Goal: Task Accomplishment & Management: Manage account settings

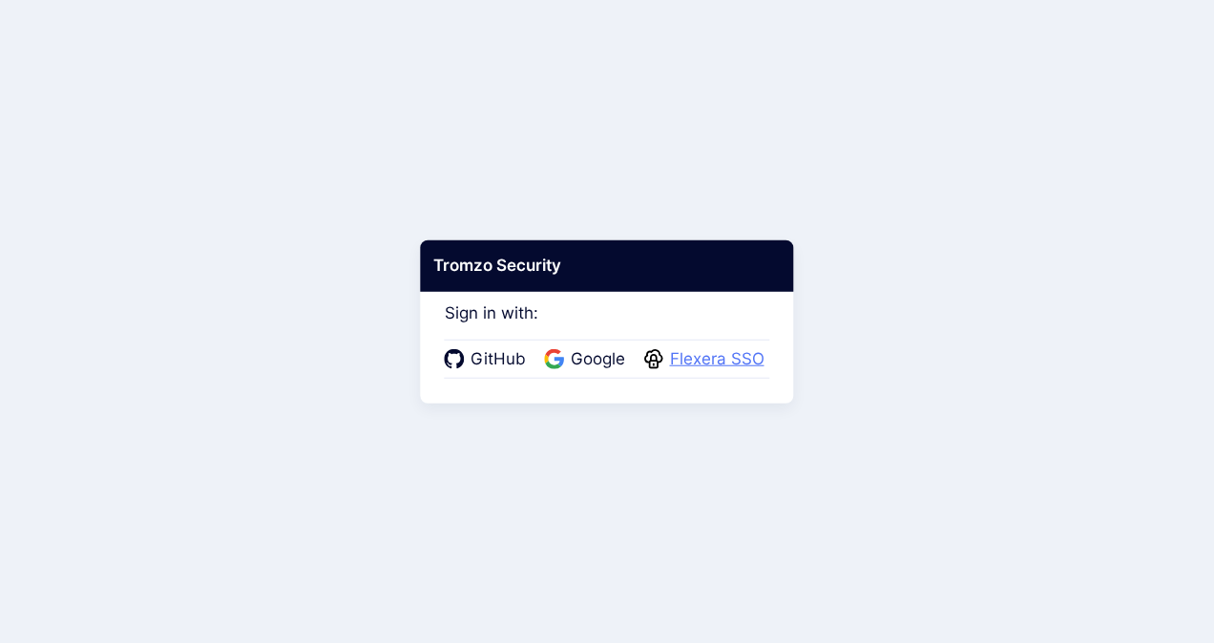
click at [689, 366] on span "Flexera SSO" at bounding box center [717, 359] width 106 height 25
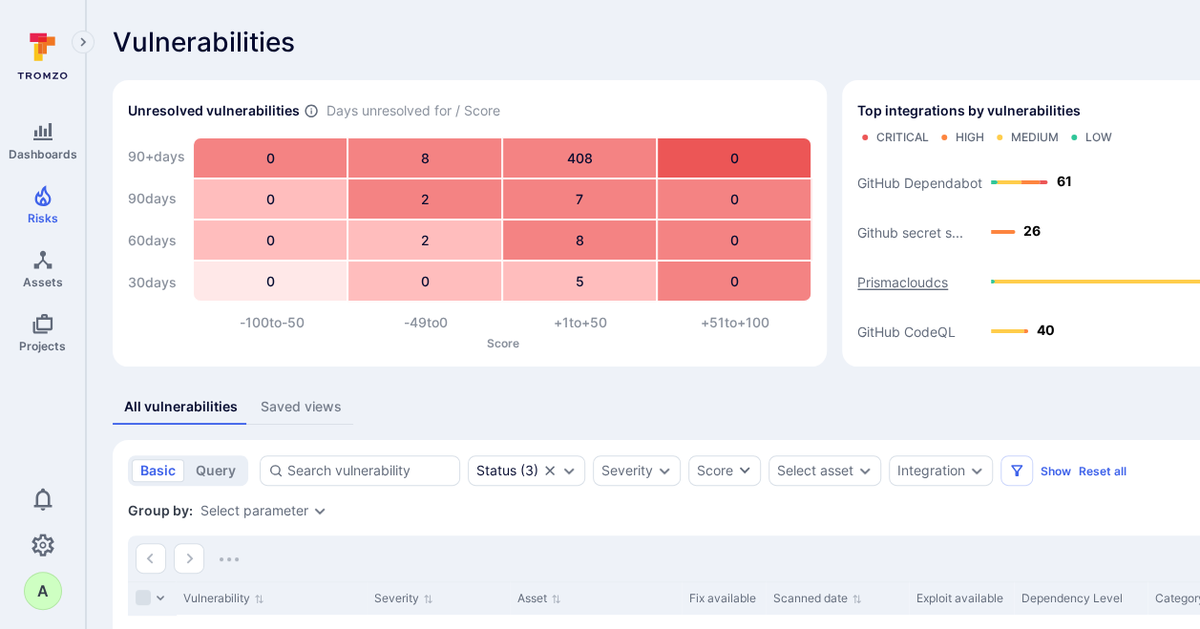
click at [894, 281] on text "Prismacloudcs" at bounding box center [902, 282] width 91 height 16
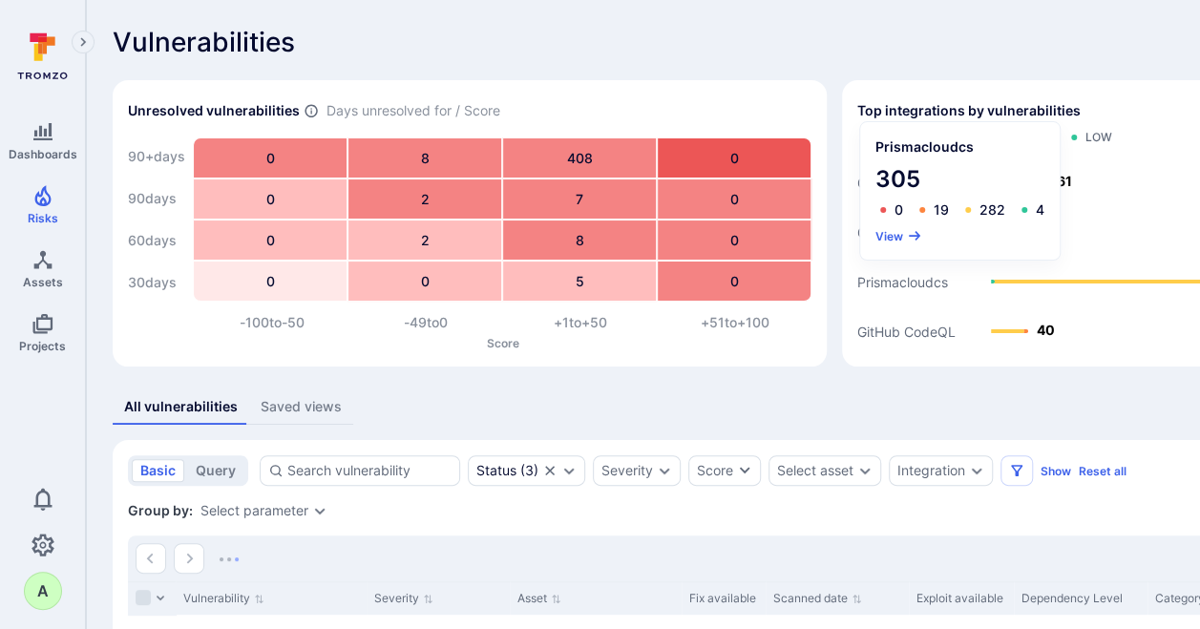
click at [905, 226] on div "Prismacloudcs 305 0 19 282 4 View" at bounding box center [960, 190] width 200 height 137
click at [894, 233] on button "View" at bounding box center [898, 236] width 47 height 14
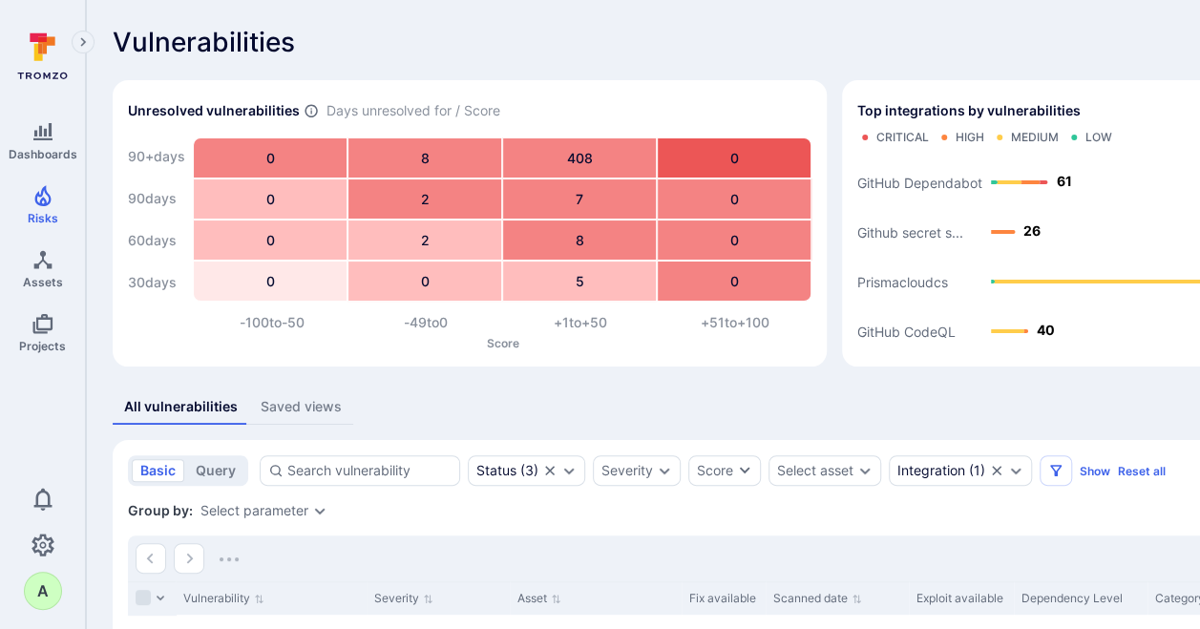
click at [691, 28] on div "Vulnerabilities Hide overview" at bounding box center [730, 42] width 1235 height 31
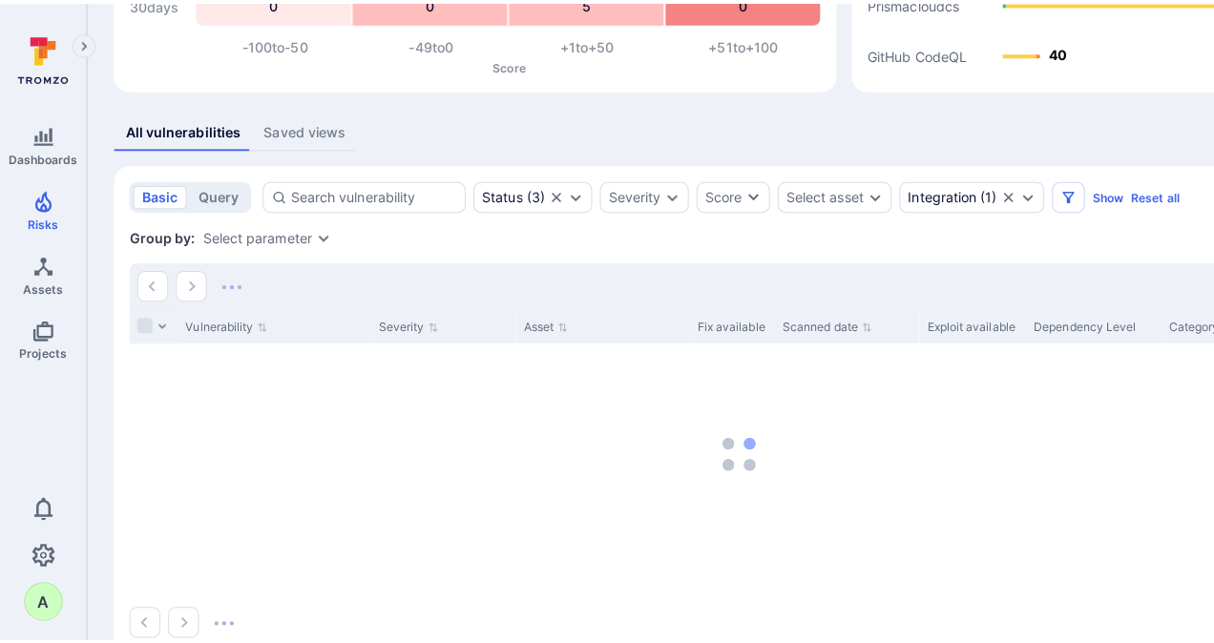
scroll to position [319, 0]
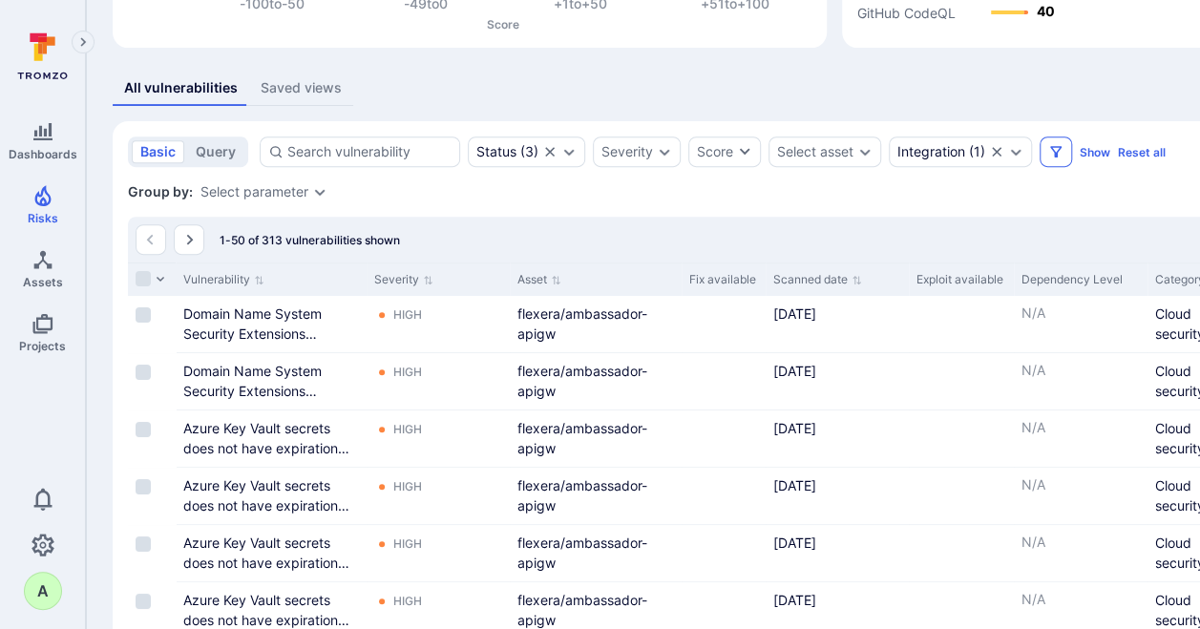
click at [1052, 151] on icon "Filters" at bounding box center [1055, 151] width 15 height 15
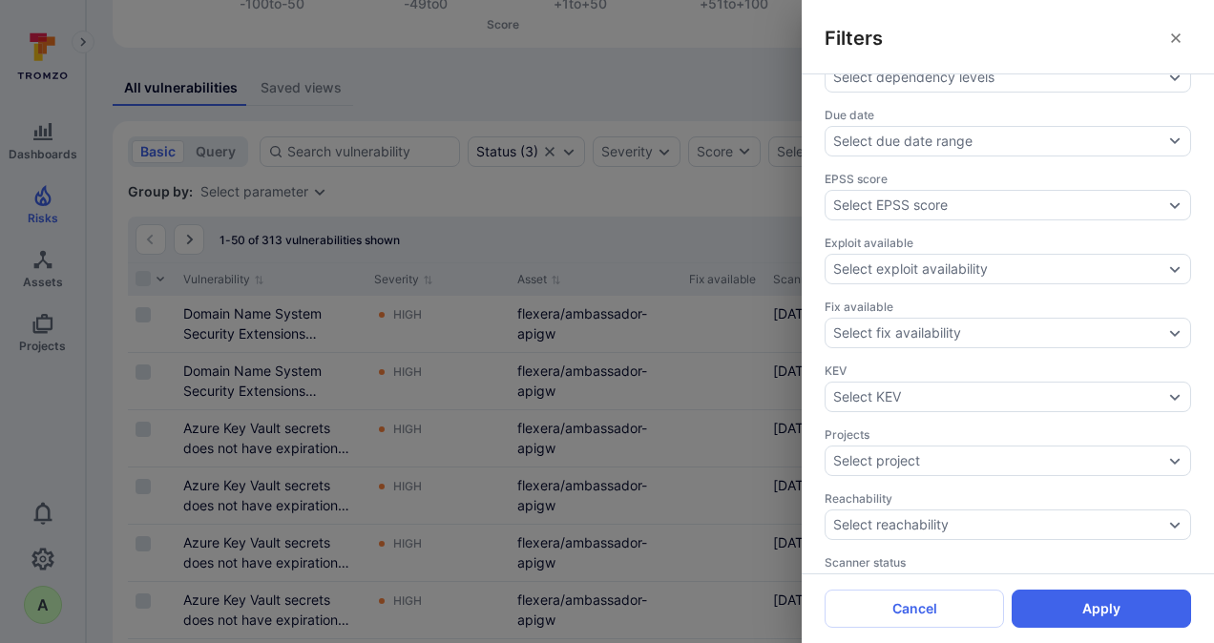
scroll to position [638, 0]
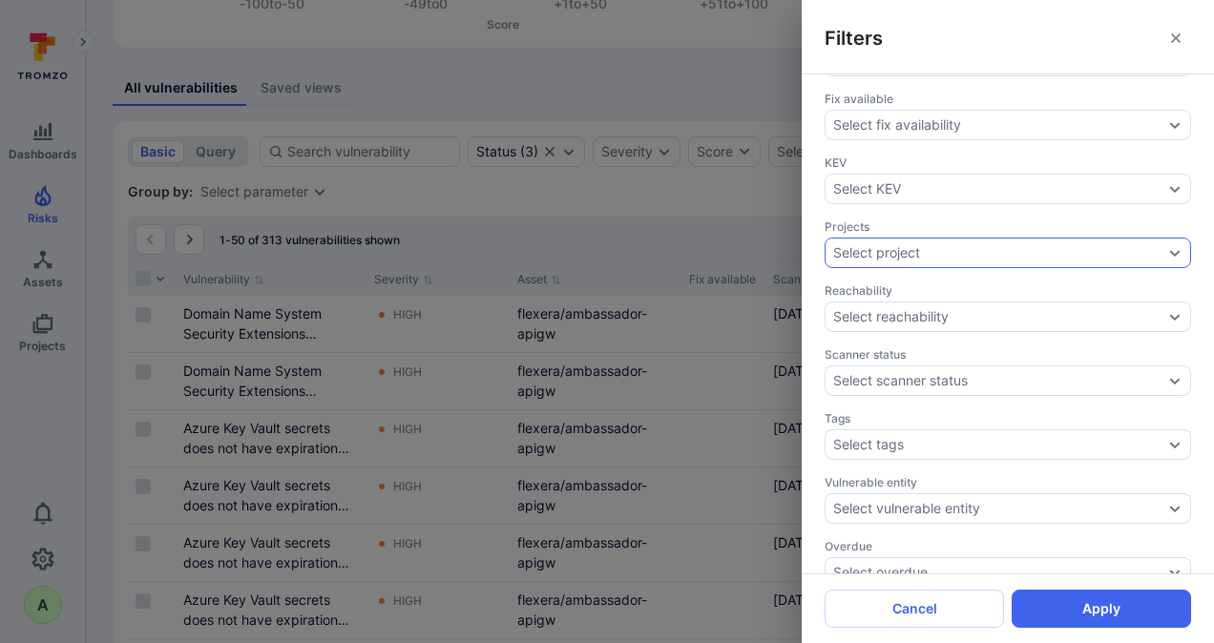
click at [1168, 238] on div "Select project" at bounding box center [1008, 253] width 367 height 31
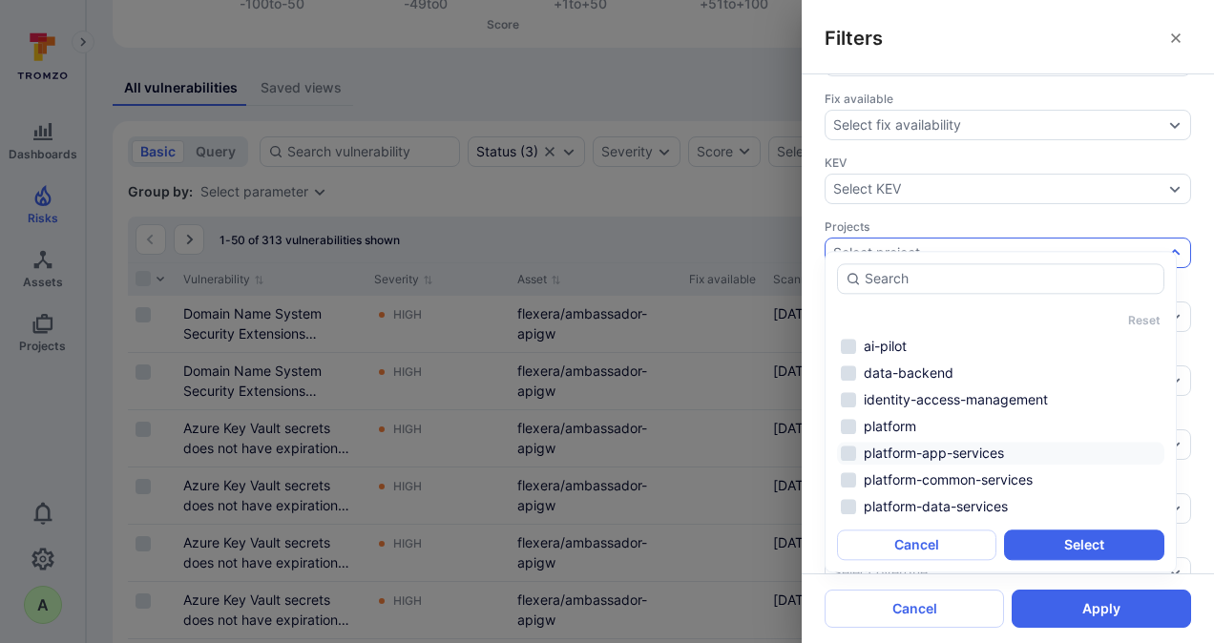
click at [923, 452] on li "platform-app-services" at bounding box center [1000, 453] width 327 height 23
click at [921, 509] on li "platform-data-services" at bounding box center [1000, 506] width 327 height 23
click at [1073, 542] on button "Select" at bounding box center [1083, 545] width 159 height 31
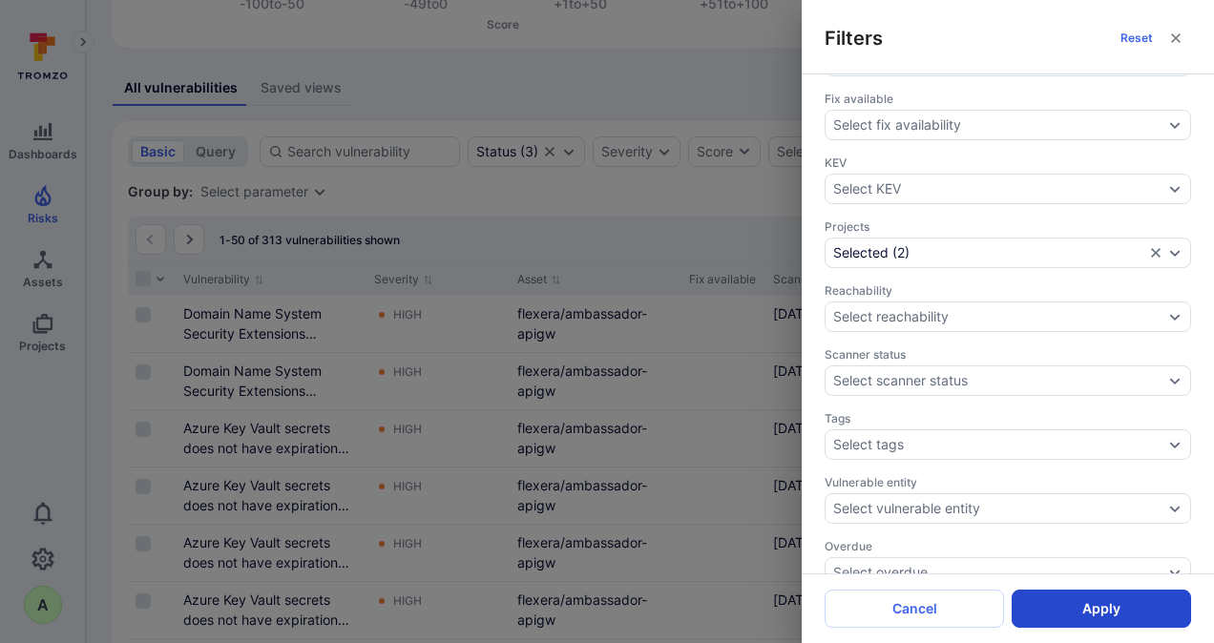
click at [1091, 605] on button "Apply" at bounding box center [1101, 609] width 179 height 38
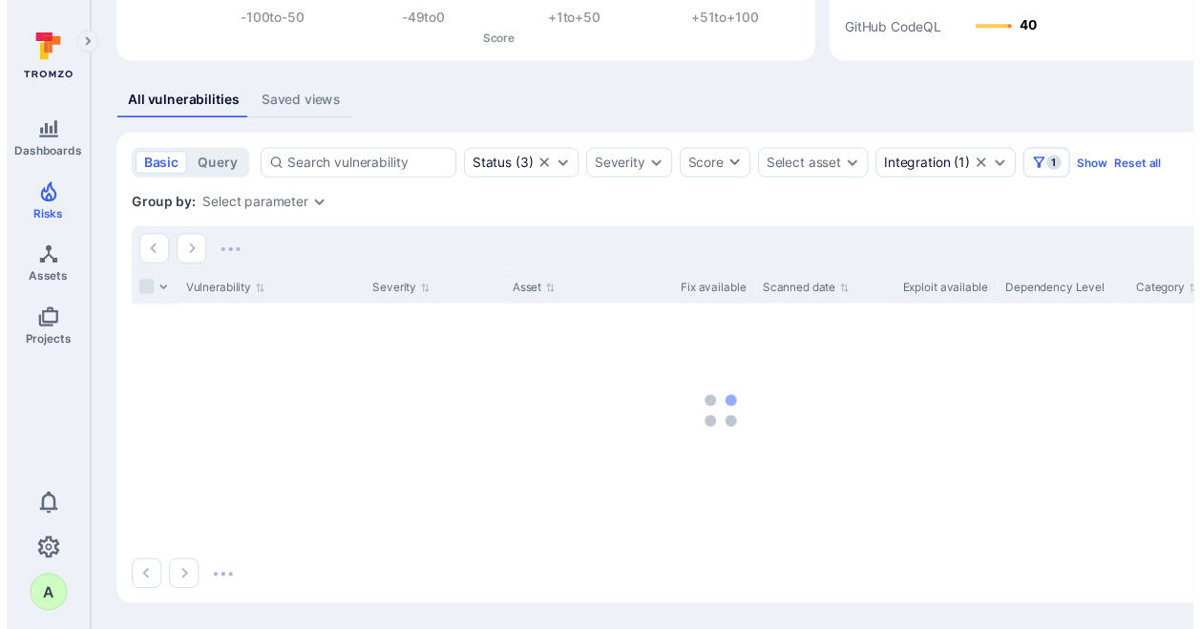
scroll to position [304, 0]
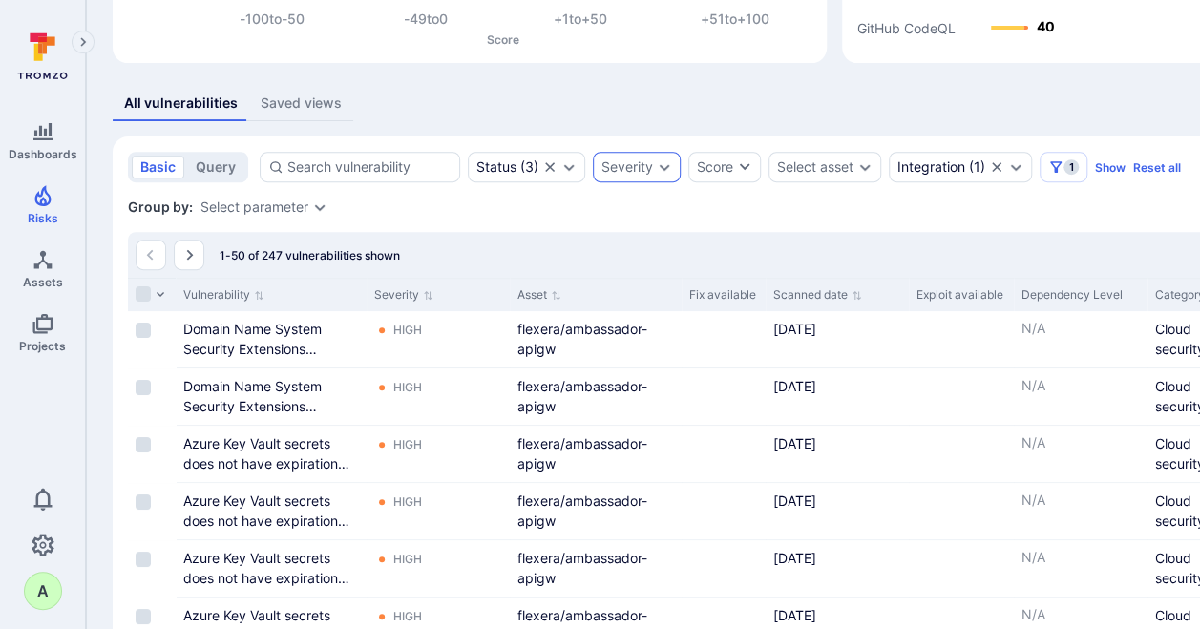
click at [638, 170] on div "Severity" at bounding box center [627, 166] width 52 height 15
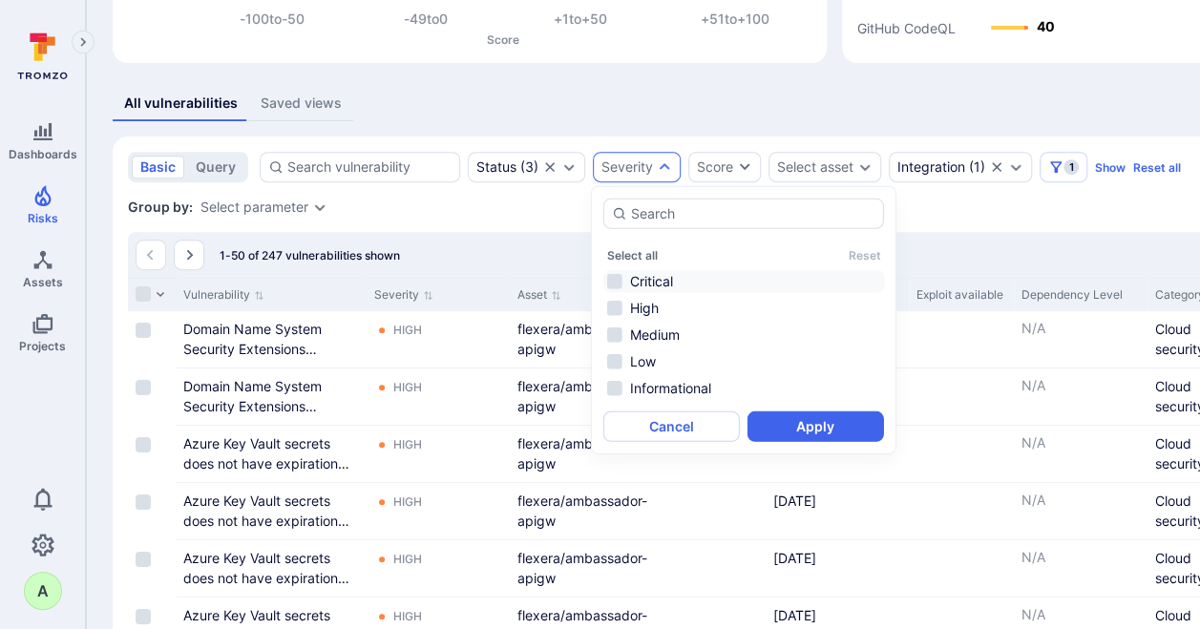
click at [636, 284] on li "Critical" at bounding box center [744, 281] width 282 height 23
click at [642, 305] on li "High" at bounding box center [744, 308] width 282 height 23
click at [775, 424] on button "Apply" at bounding box center [815, 426] width 137 height 31
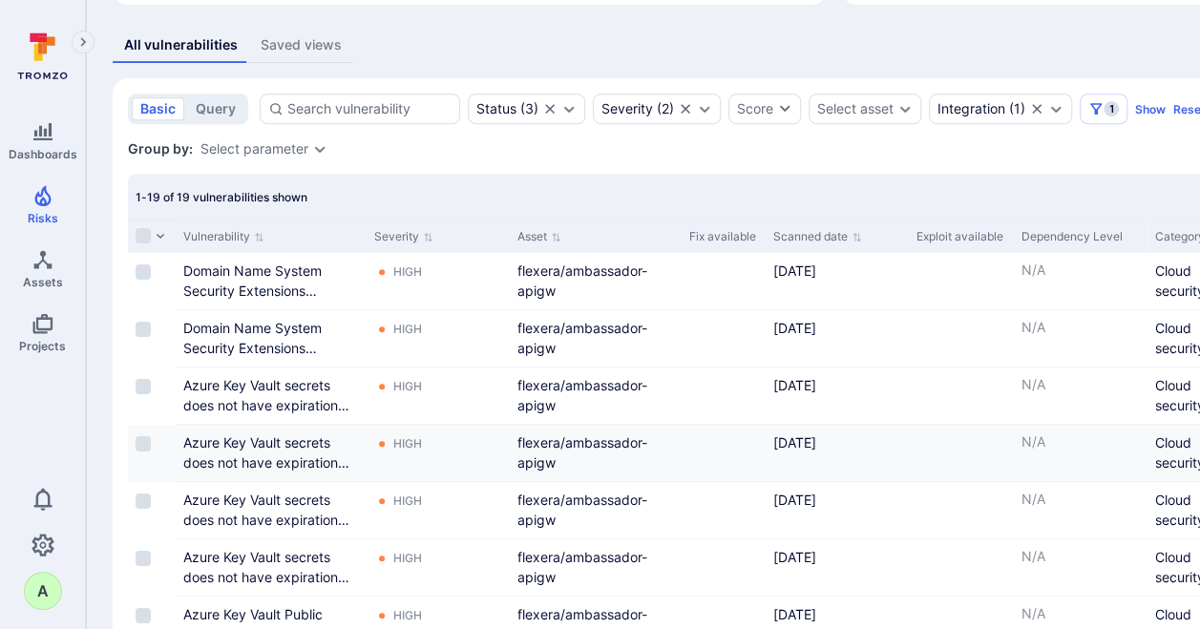
scroll to position [376, 0]
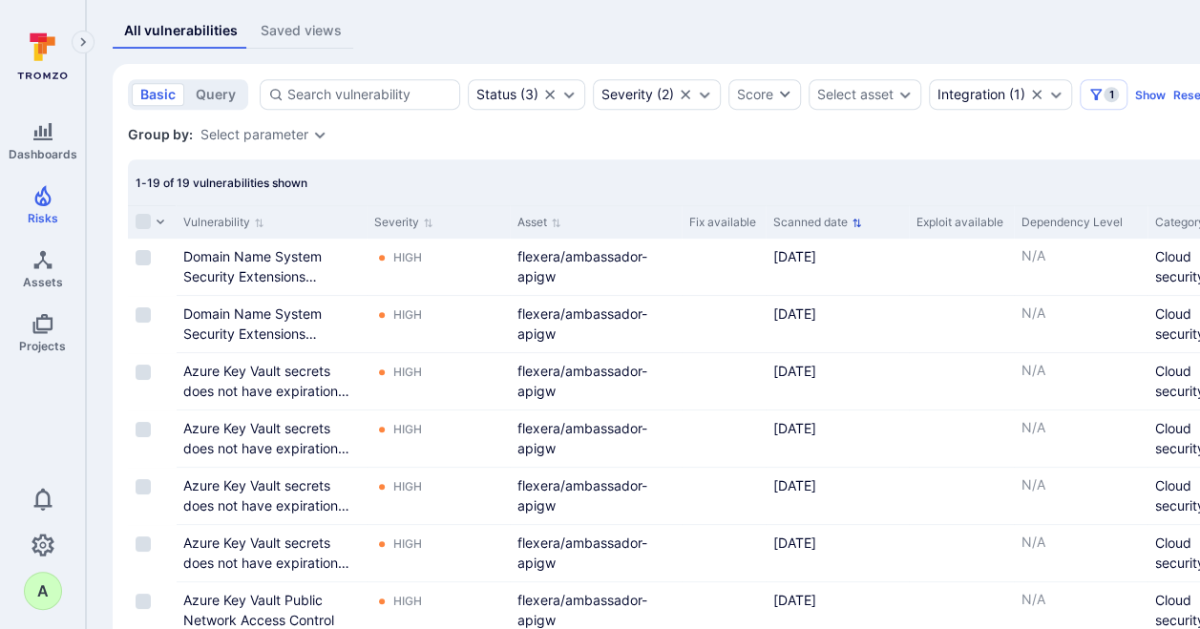
click at [860, 221] on icon "Sort by Scanned date" at bounding box center [857, 223] width 11 height 11
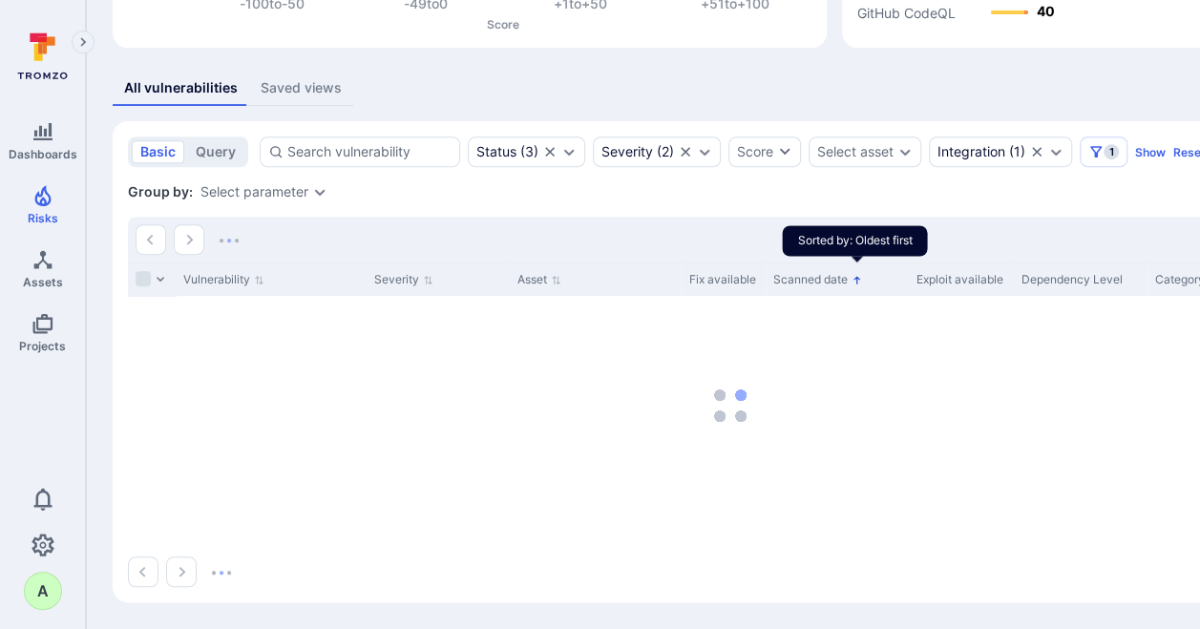
click at [859, 280] on icon "Sorted by: Oldest first" at bounding box center [857, 280] width 11 height 11
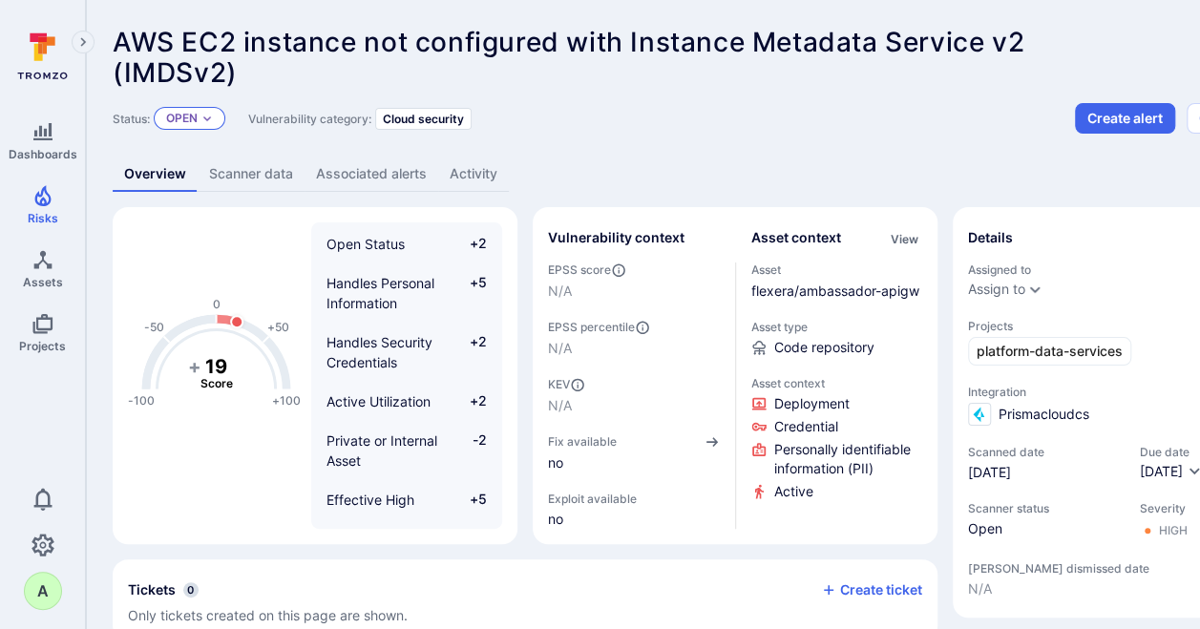
click at [202, 117] on icon "Expand dropdown" at bounding box center [206, 118] width 11 height 11
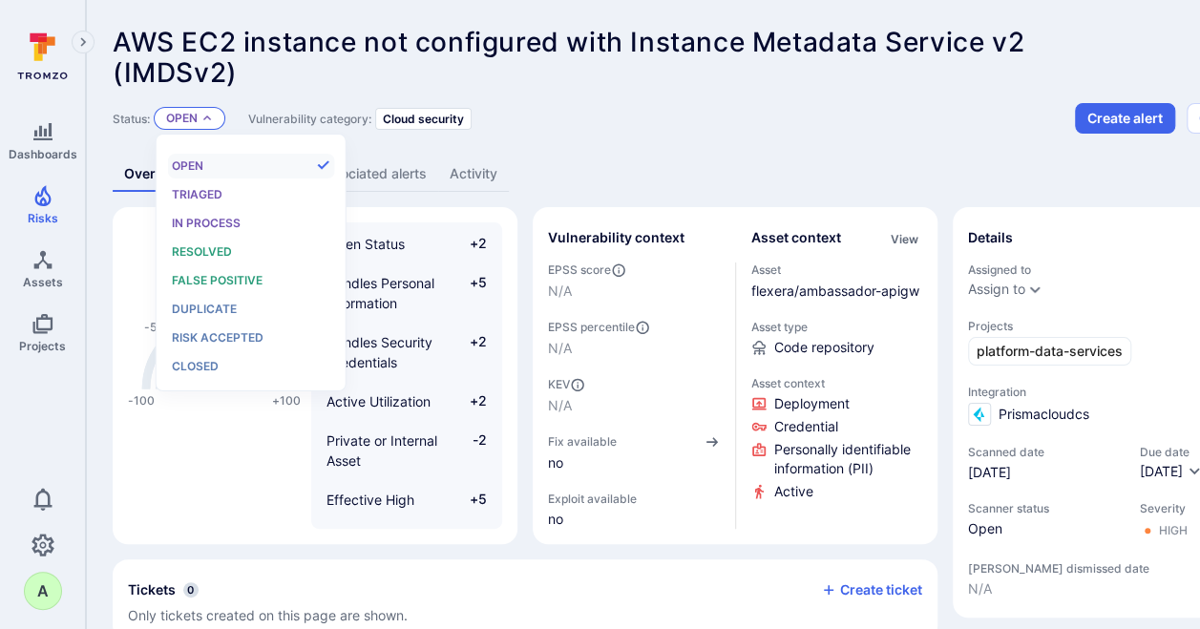
scroll to position [15, 0]
click at [220, 278] on span "False positive" at bounding box center [217, 280] width 91 height 14
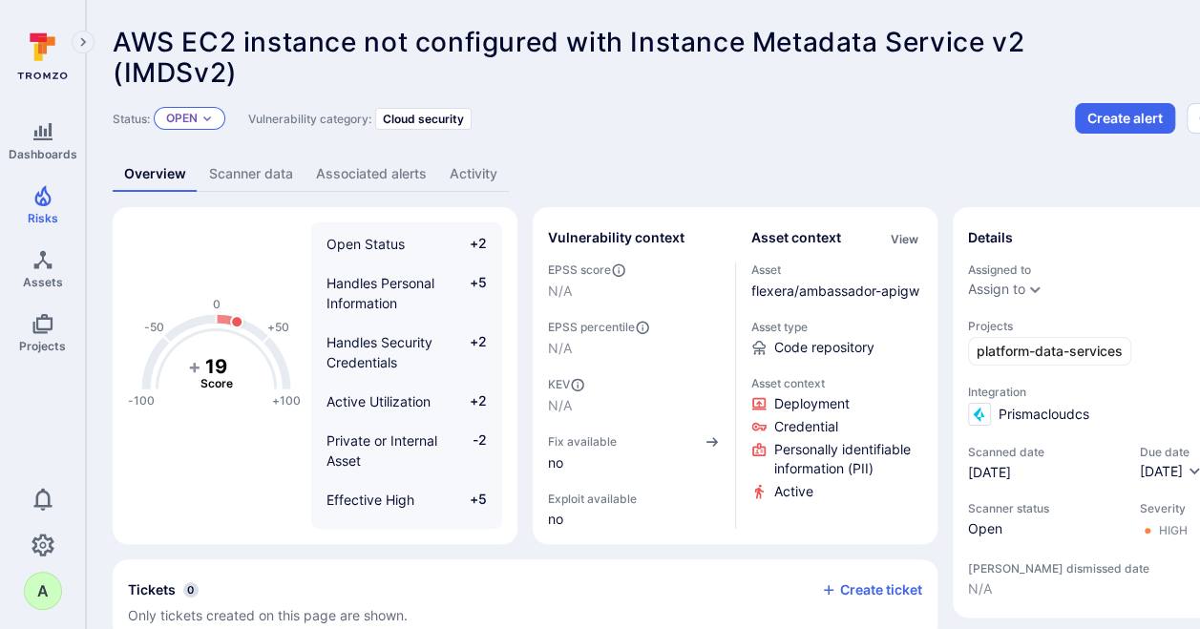
click at [202, 112] on div "Open" at bounding box center [190, 118] width 72 height 23
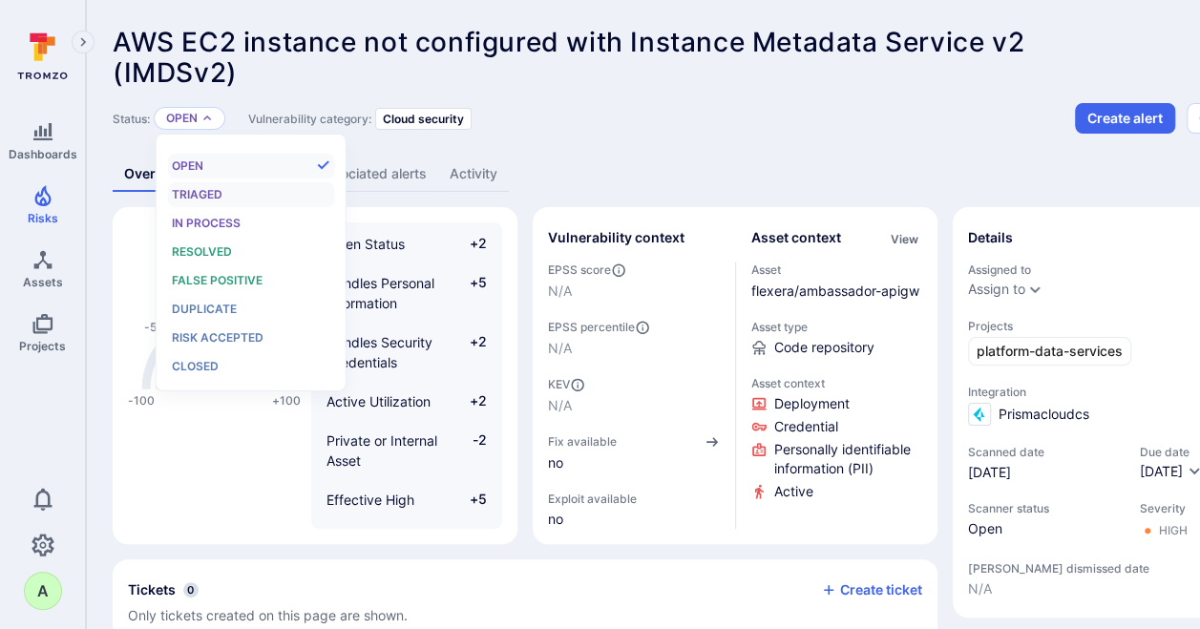
scroll to position [15, 0]
click at [215, 275] on span "False positive" at bounding box center [217, 280] width 91 height 14
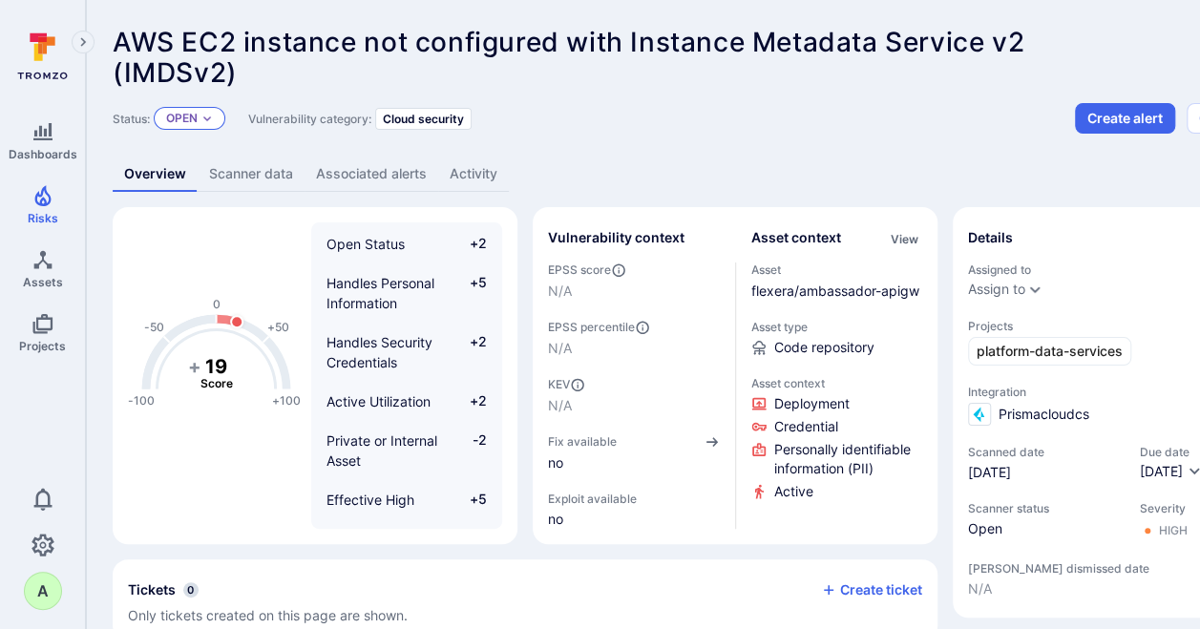
click at [190, 116] on p "Open" at bounding box center [182, 118] width 32 height 15
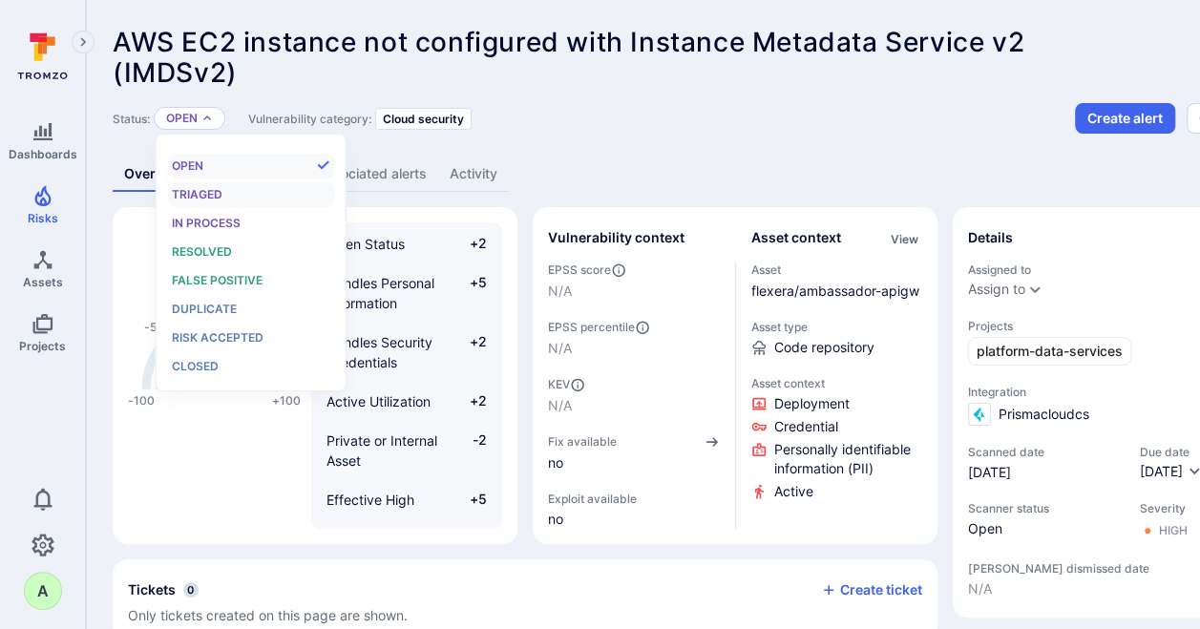
scroll to position [15, 0]
click at [222, 271] on div "False positive" at bounding box center [251, 280] width 158 height 21
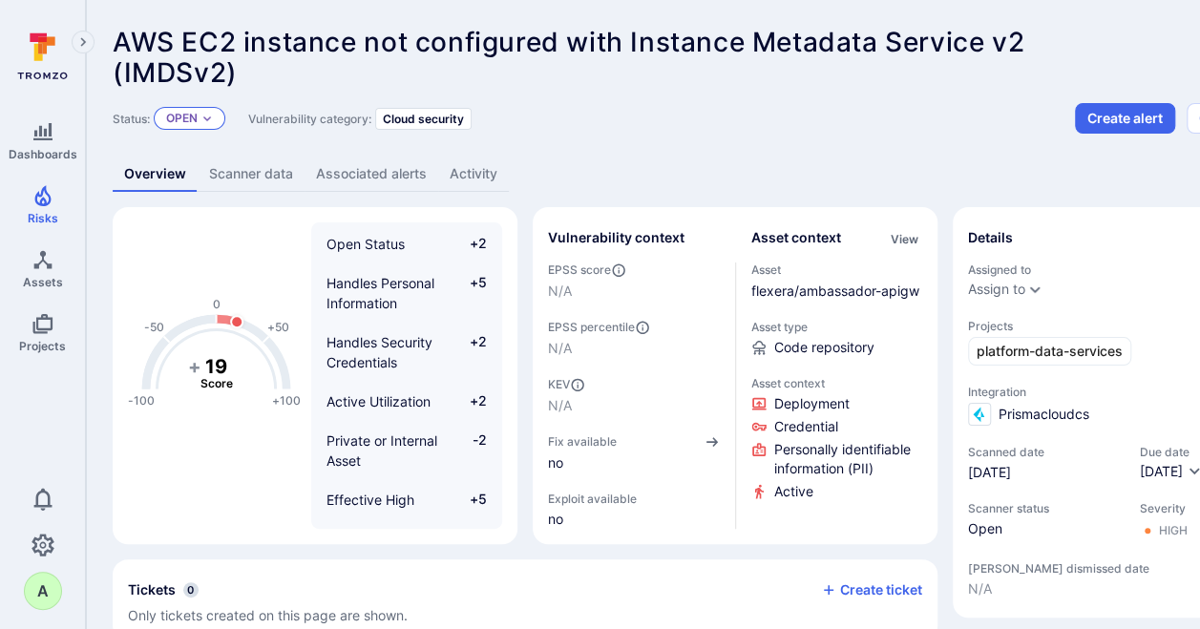
click at [207, 116] on icon "Expand dropdown" at bounding box center [206, 118] width 11 height 11
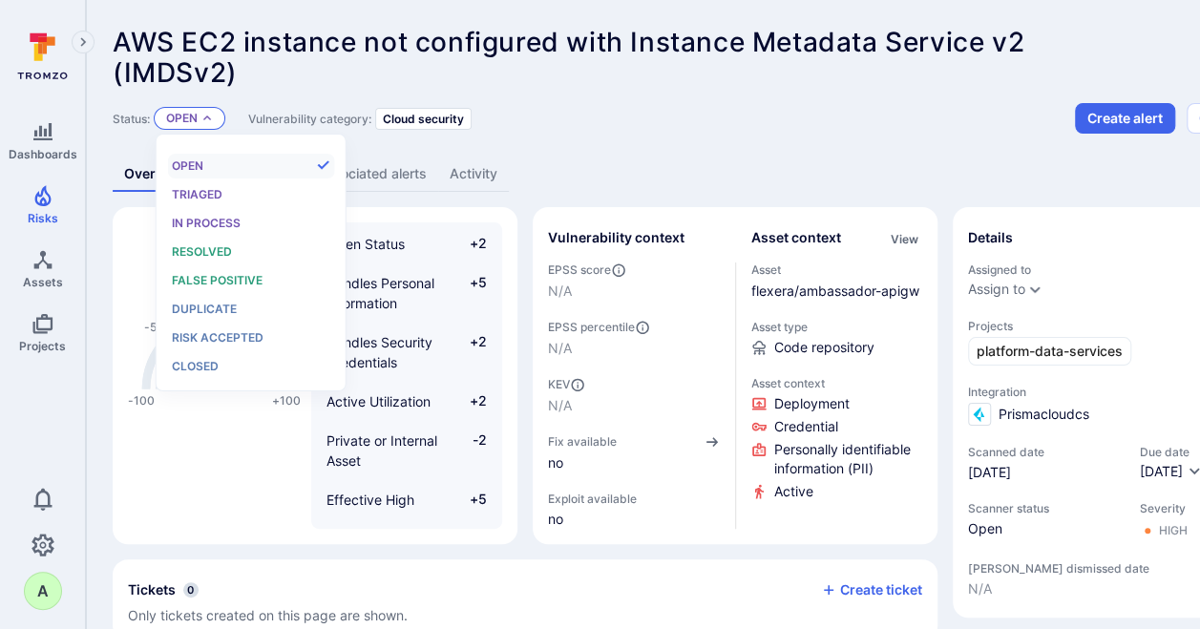
scroll to position [15, 0]
click at [200, 279] on span "False positive" at bounding box center [217, 280] width 91 height 14
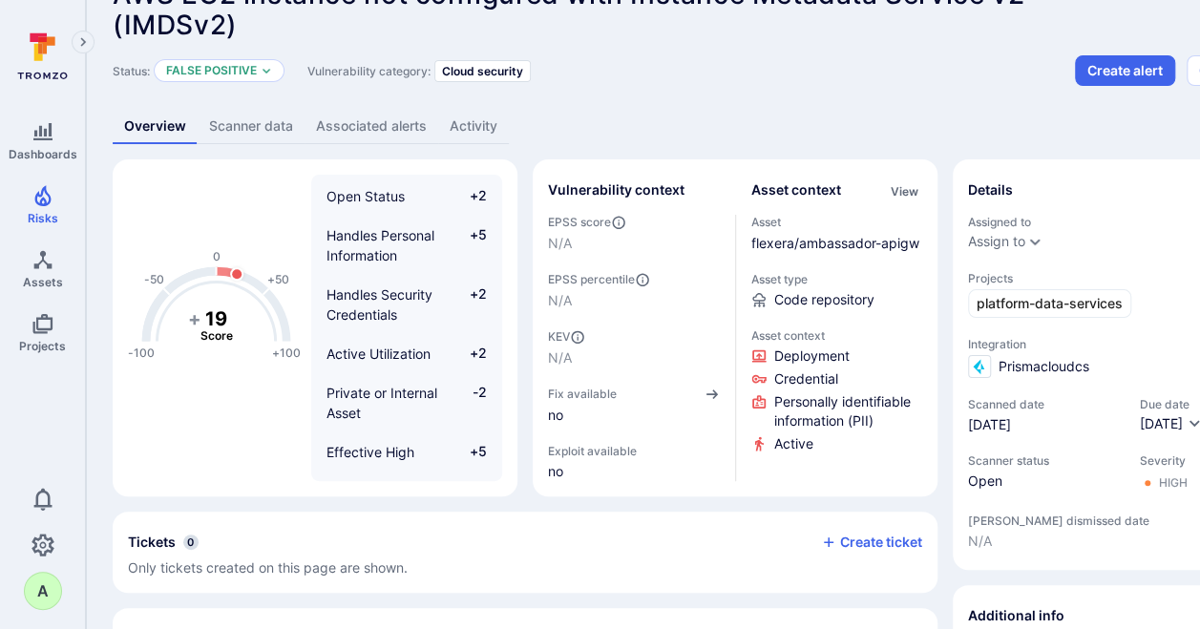
scroll to position [0, 0]
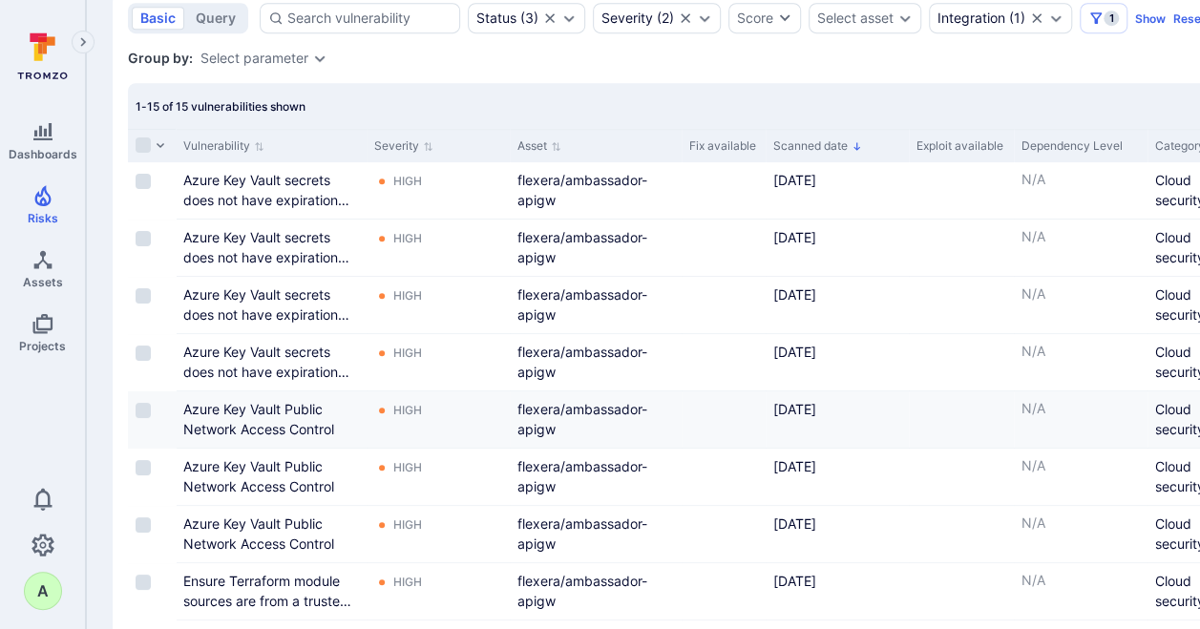
scroll to position [453, 0]
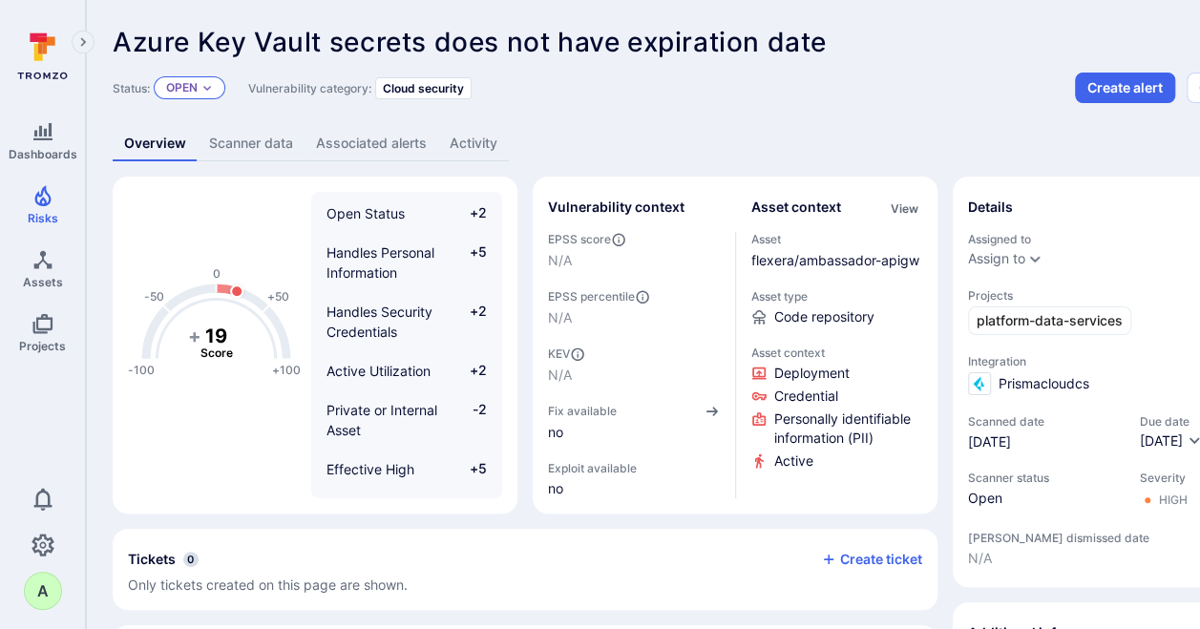
click at [212, 92] on icon "Expand dropdown" at bounding box center [206, 87] width 11 height 11
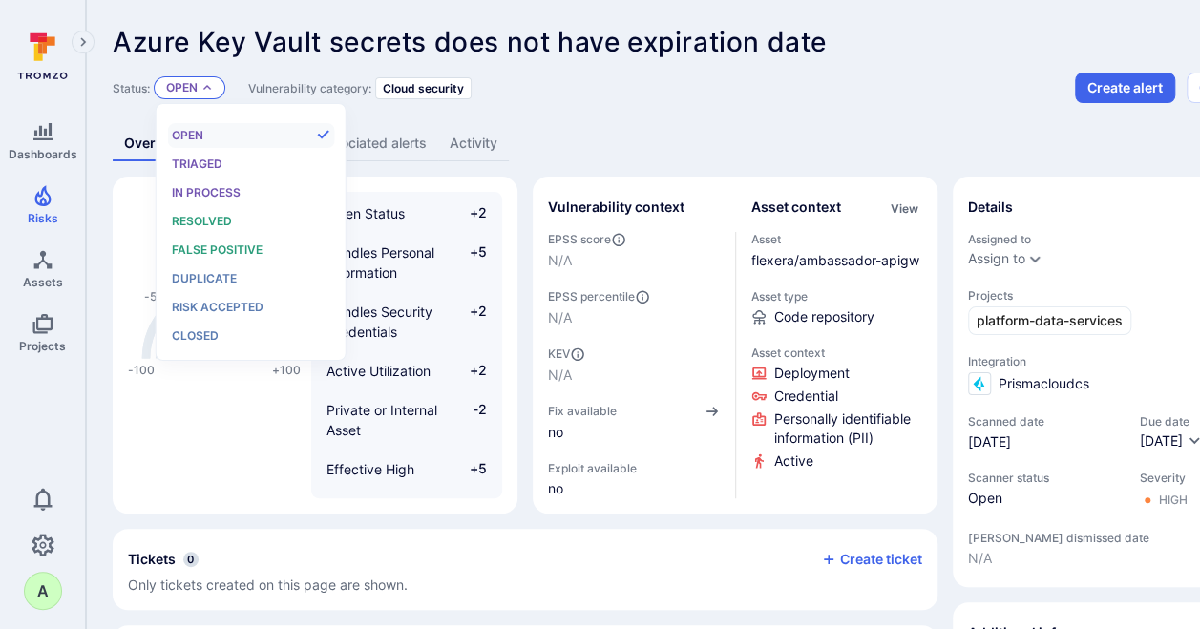
scroll to position [15, 0]
click at [192, 246] on span "False positive" at bounding box center [217, 249] width 91 height 14
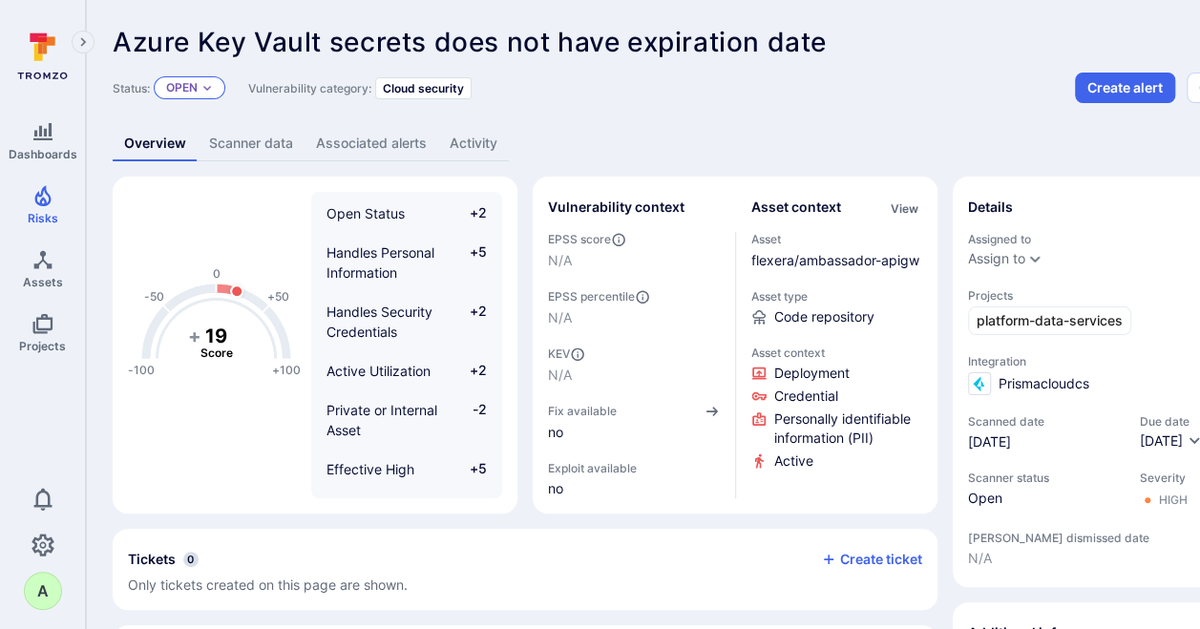
click at [200, 85] on div "Open" at bounding box center [190, 87] width 72 height 23
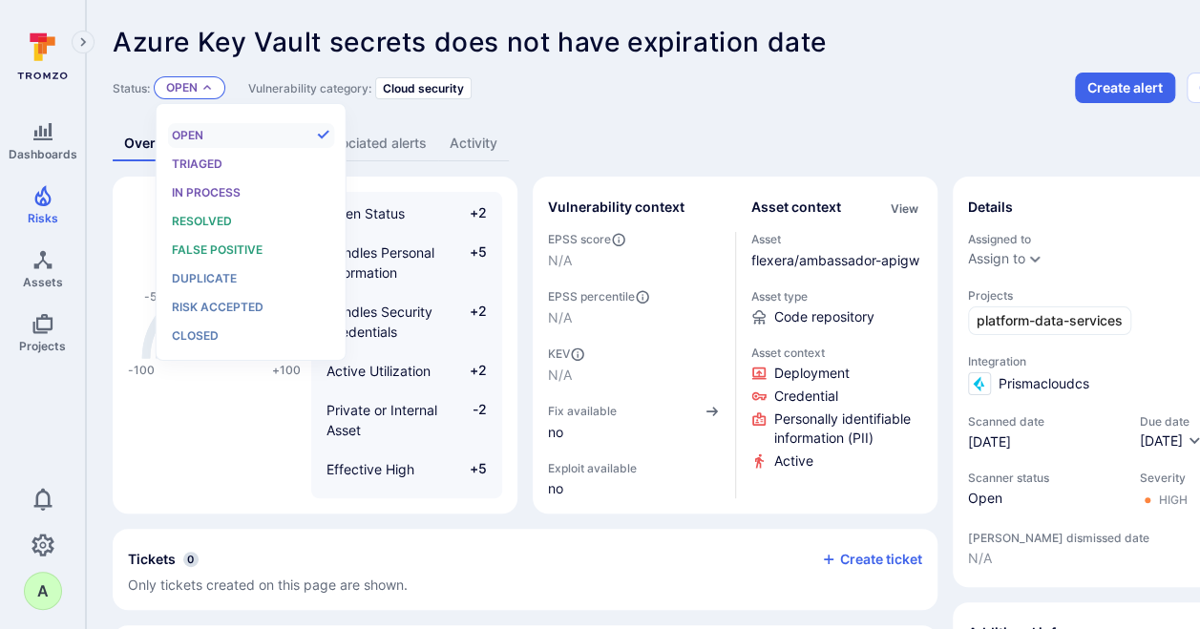
scroll to position [15, 0]
click at [210, 218] on span "Resolved" at bounding box center [202, 221] width 60 height 14
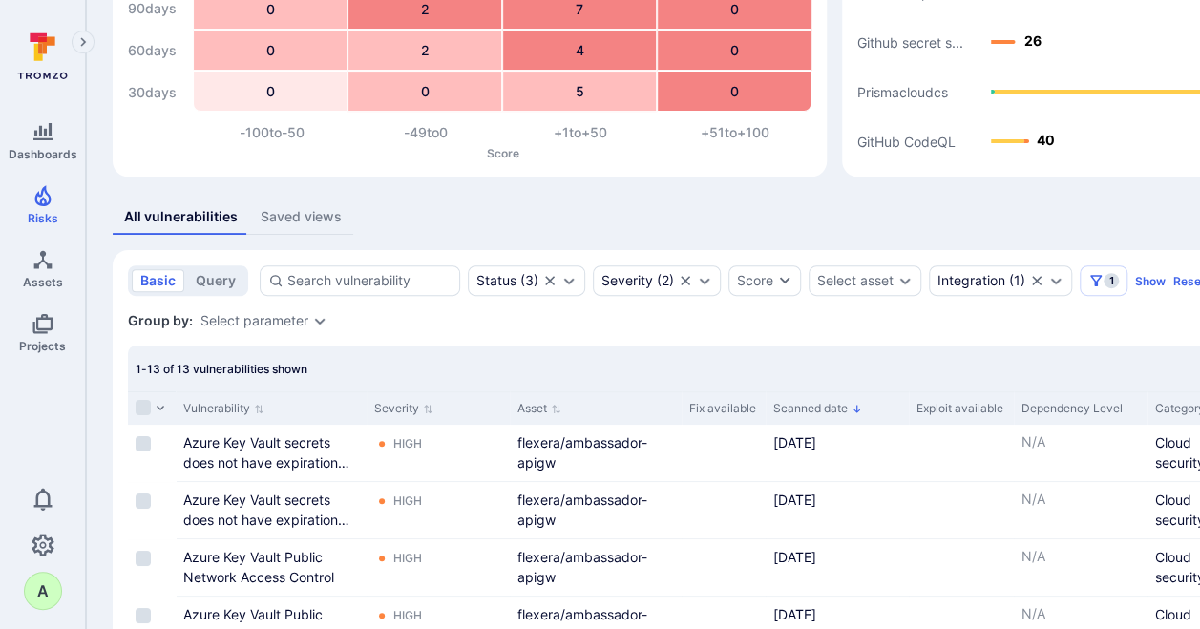
scroll to position [185, 0]
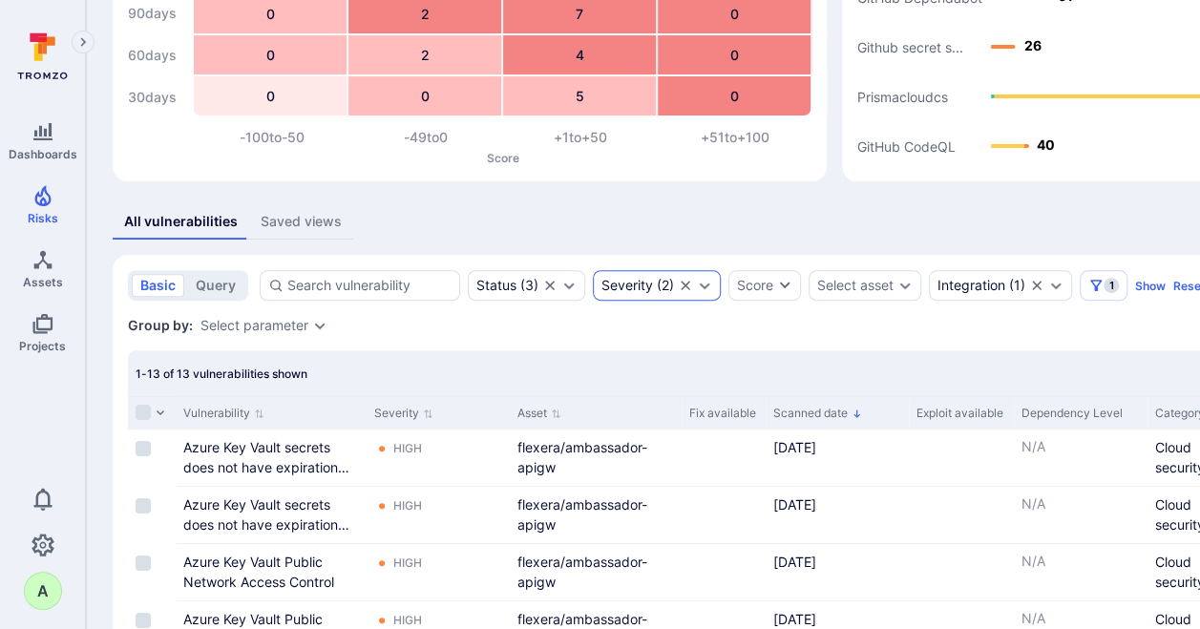
click at [705, 286] on icon "Expand dropdown" at bounding box center [704, 285] width 15 height 15
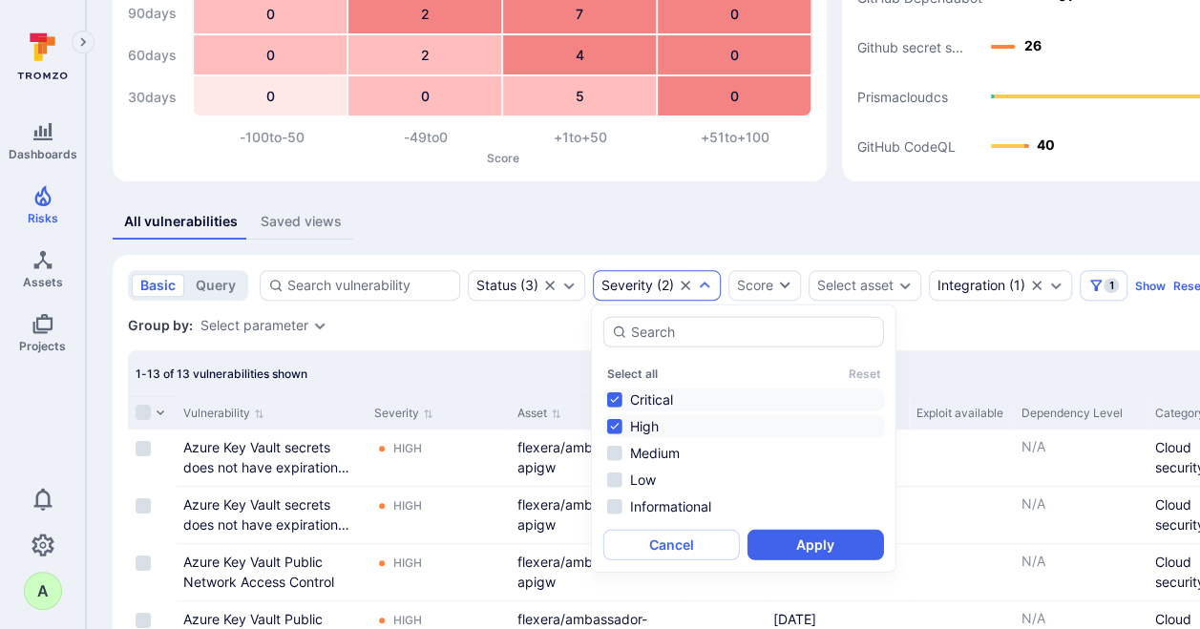
click at [616, 397] on li "Critical" at bounding box center [744, 400] width 282 height 23
click at [618, 423] on li "High" at bounding box center [744, 426] width 282 height 23
click at [622, 451] on li "Medium" at bounding box center [744, 453] width 282 height 23
click at [619, 454] on li "Medium" at bounding box center [744, 453] width 282 height 23
click at [616, 473] on li "Low" at bounding box center [744, 480] width 282 height 23
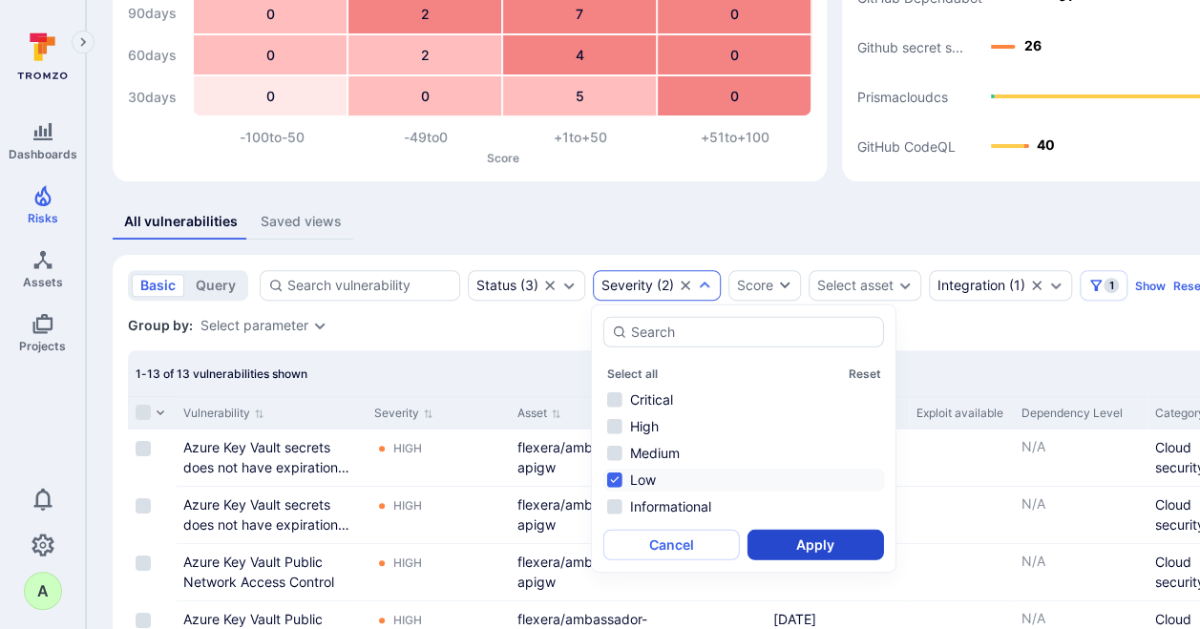
click at [785, 545] on button "Apply" at bounding box center [815, 545] width 137 height 31
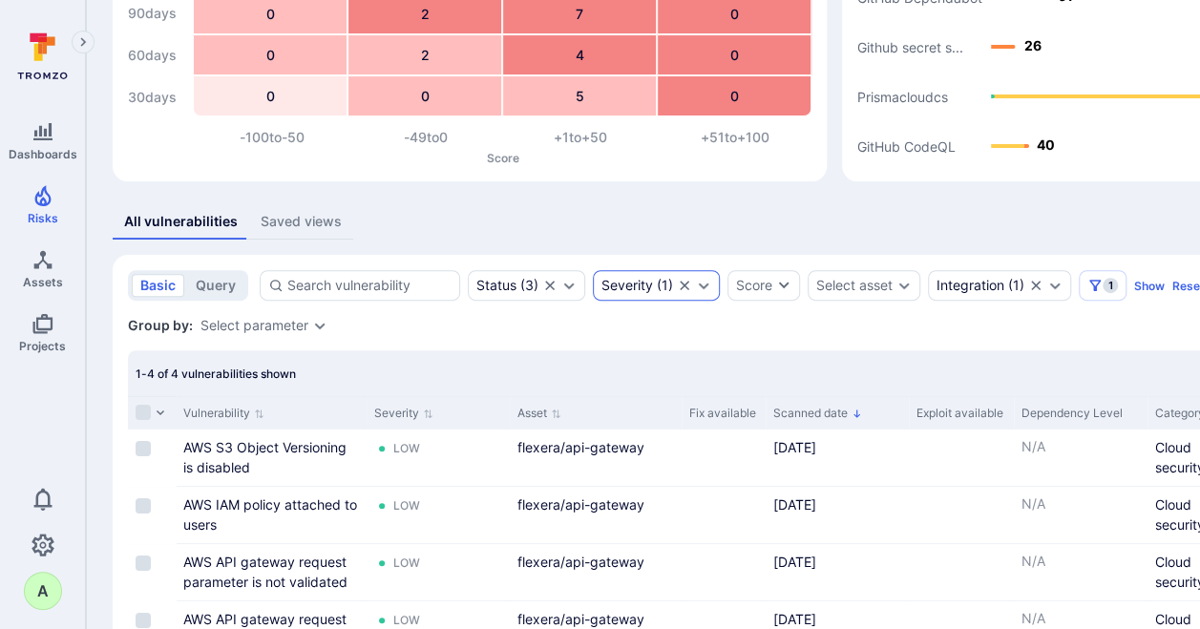
click at [707, 285] on icon "Expand dropdown" at bounding box center [703, 285] width 15 height 15
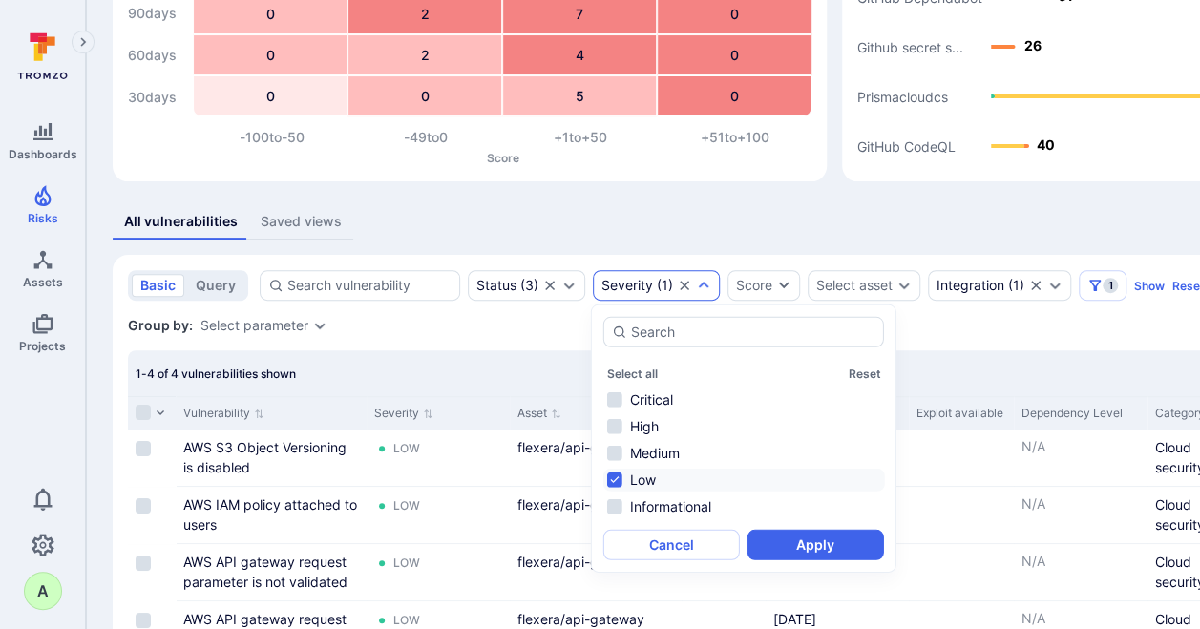
click at [619, 476] on li "Low" at bounding box center [744, 480] width 282 height 23
click at [615, 450] on li "Medium" at bounding box center [744, 453] width 282 height 23
click at [790, 540] on button "Apply" at bounding box center [815, 545] width 137 height 31
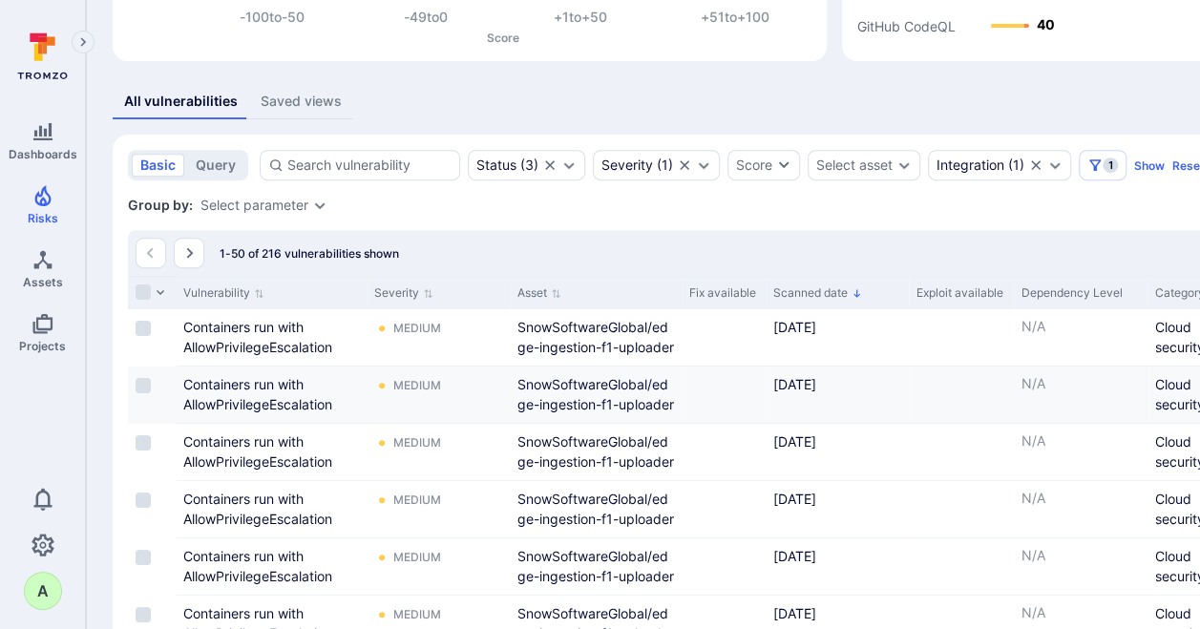
scroll to position [304, 0]
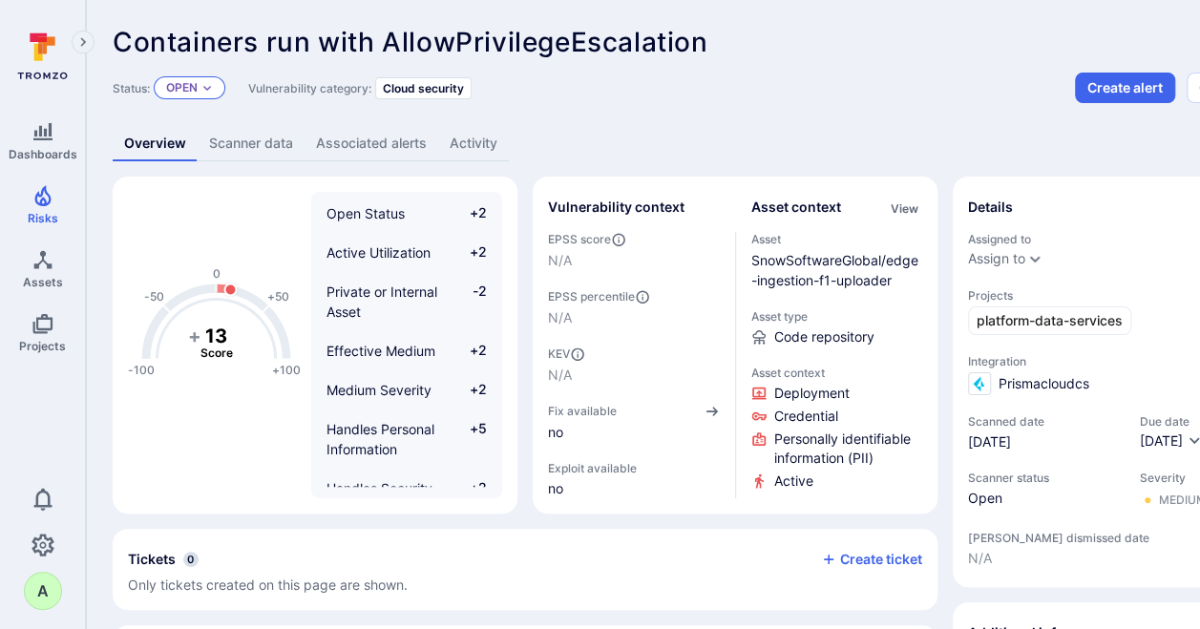
click at [196, 94] on p "Open" at bounding box center [182, 87] width 32 height 15
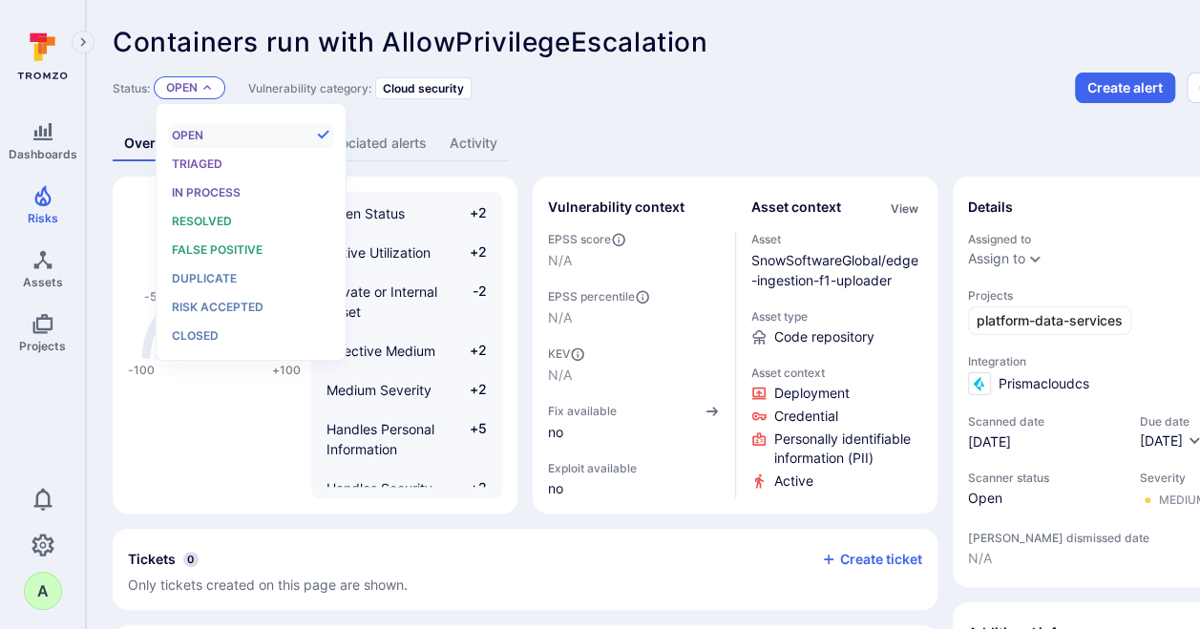
scroll to position [15, 0]
click at [214, 218] on span "Resolved" at bounding box center [202, 221] width 60 height 14
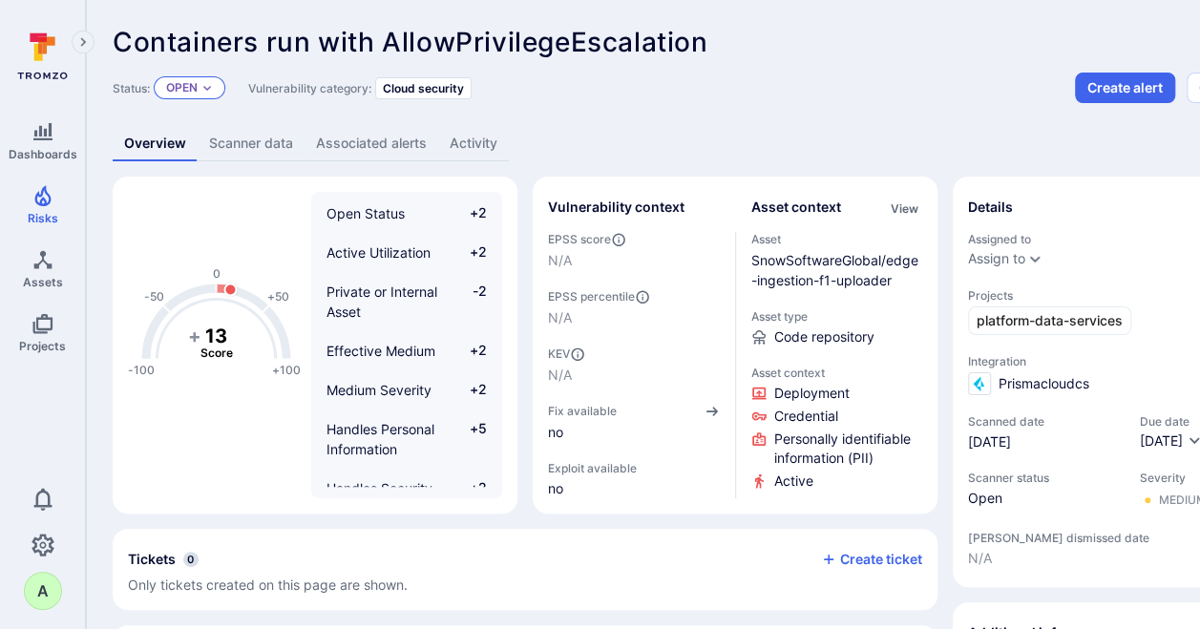
click at [193, 87] on p "Open" at bounding box center [182, 87] width 32 height 15
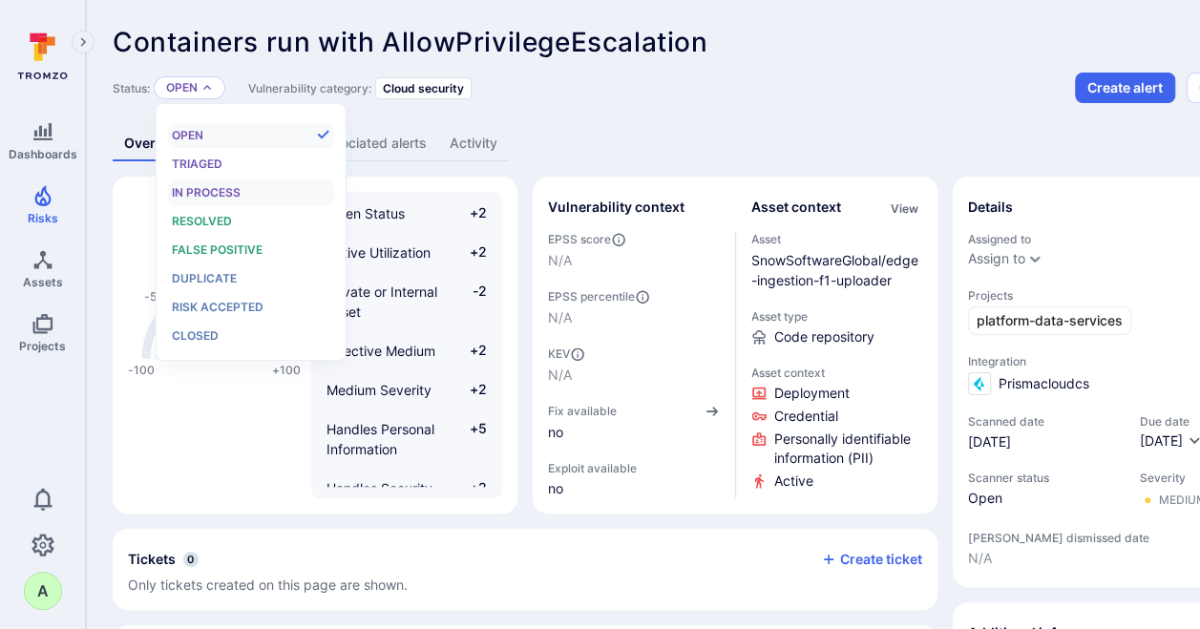
scroll to position [15, 0]
click at [200, 223] on span "Resolved" at bounding box center [202, 221] width 60 height 14
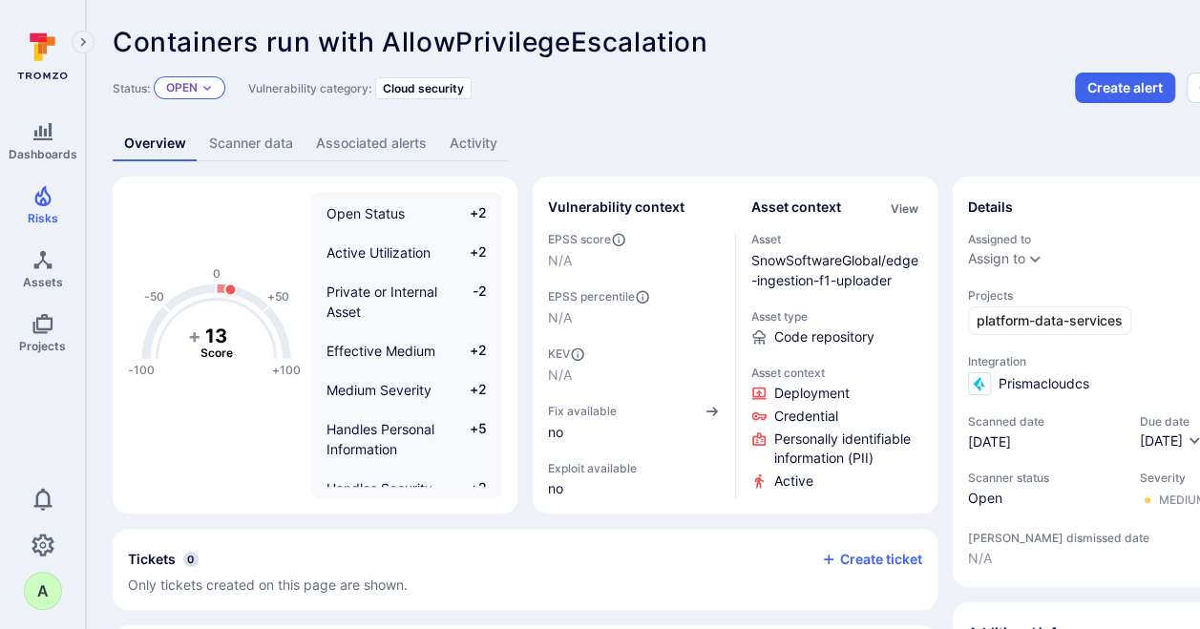
click at [198, 90] on p "Open" at bounding box center [182, 87] width 32 height 15
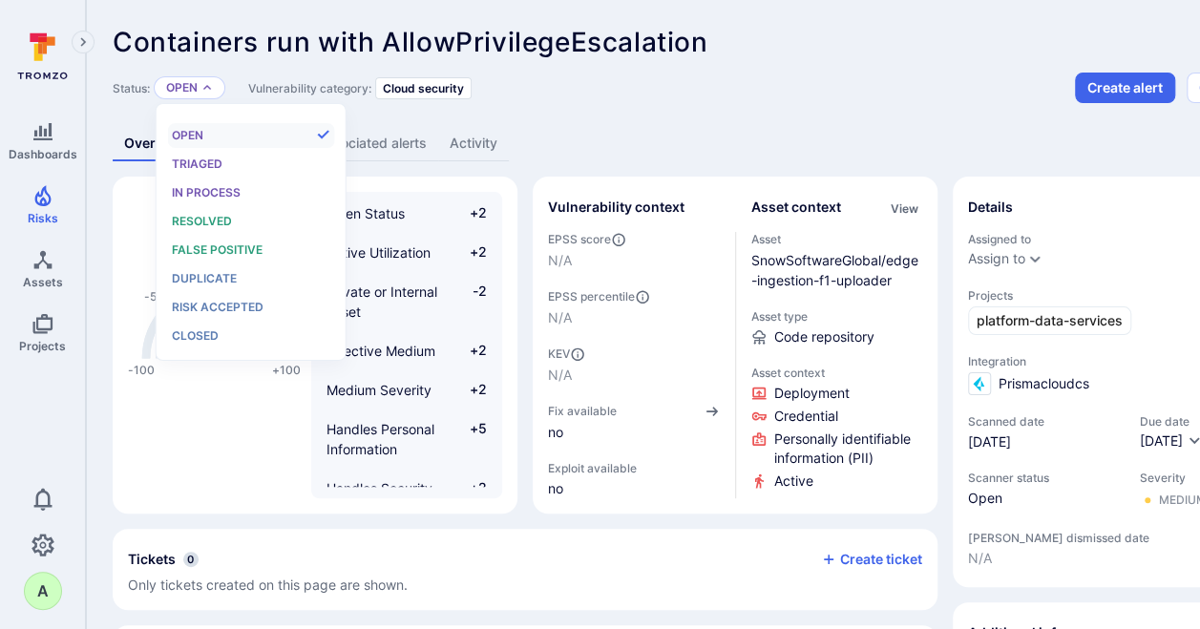
scroll to position [15, 0]
click at [214, 212] on div "Resolved" at bounding box center [251, 221] width 158 height 21
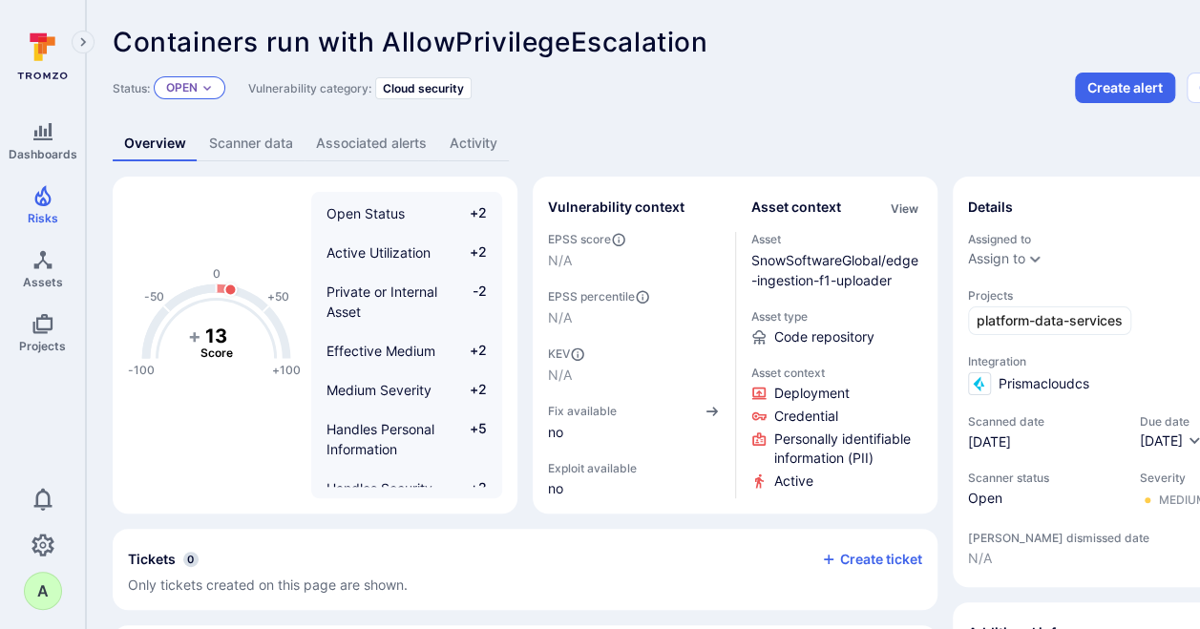
click at [183, 80] on p "Open" at bounding box center [182, 87] width 32 height 15
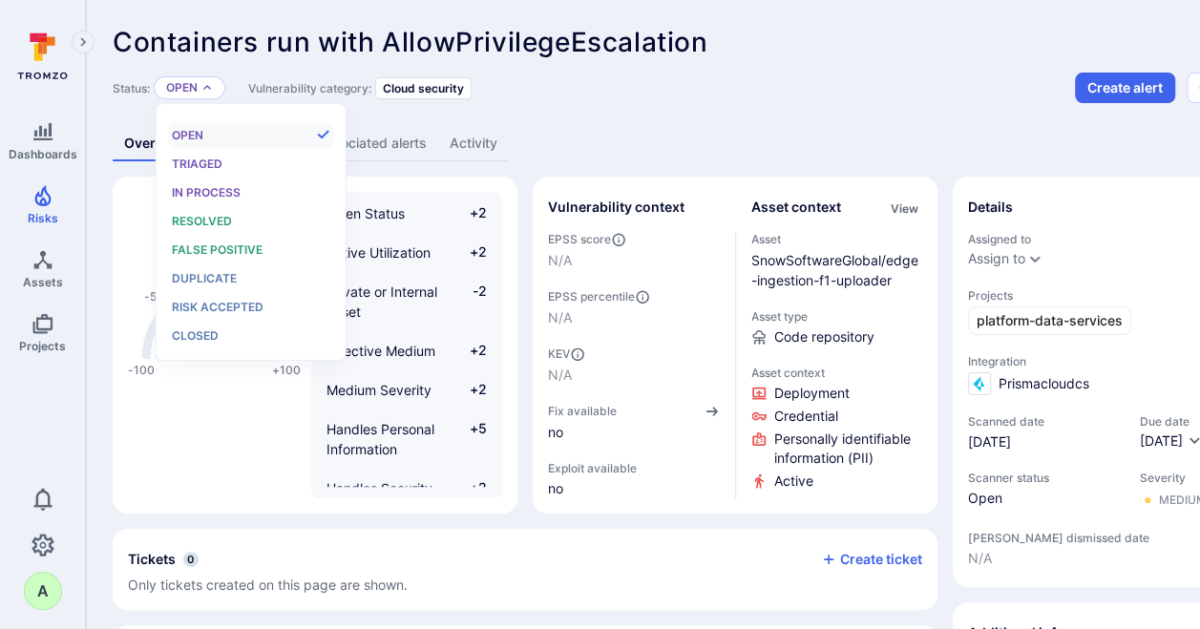
scroll to position [15, 0]
click at [212, 210] on li "Resolved" at bounding box center [251, 221] width 167 height 25
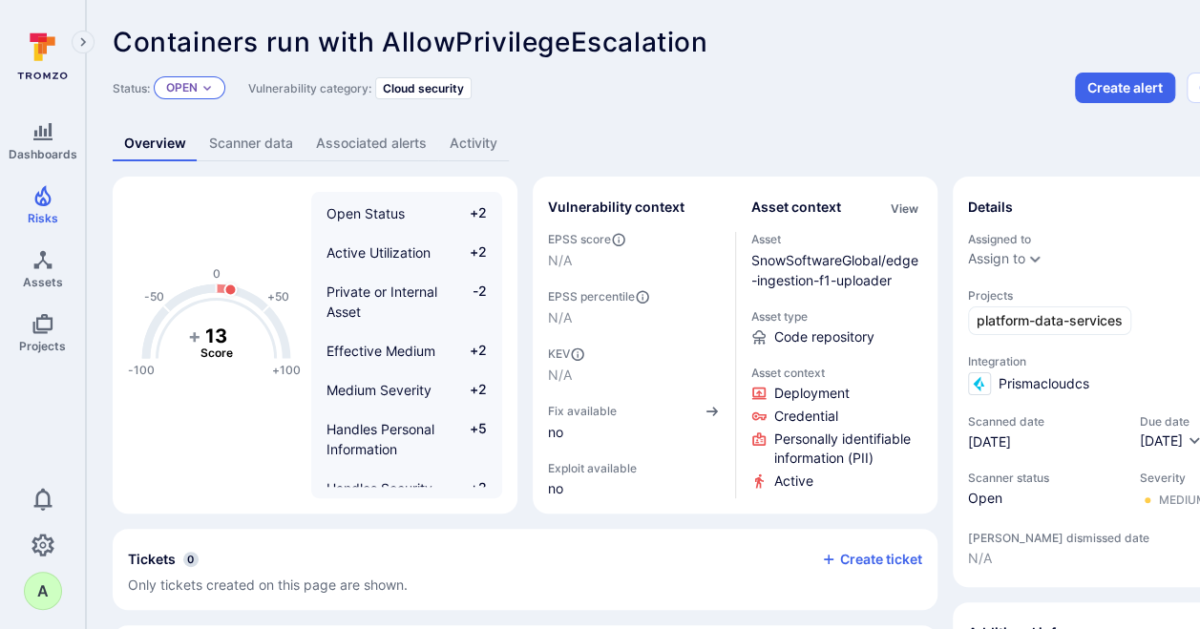
click at [192, 89] on p "Open" at bounding box center [182, 87] width 32 height 15
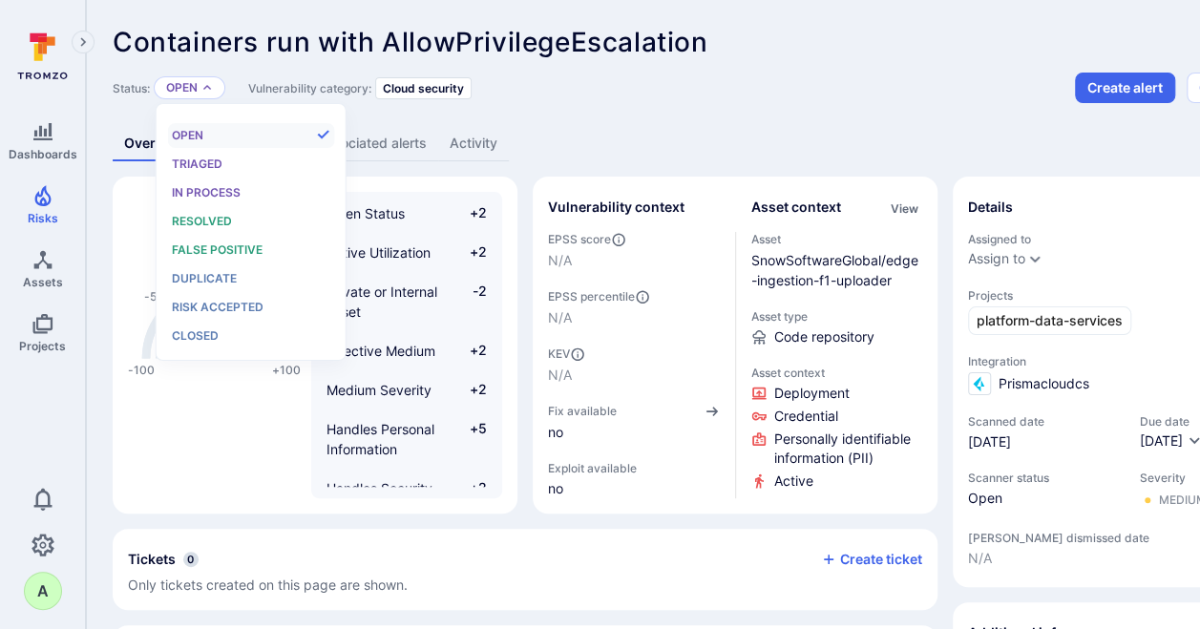
scroll to position [15, 0]
click at [205, 216] on span "Resolved" at bounding box center [202, 221] width 60 height 14
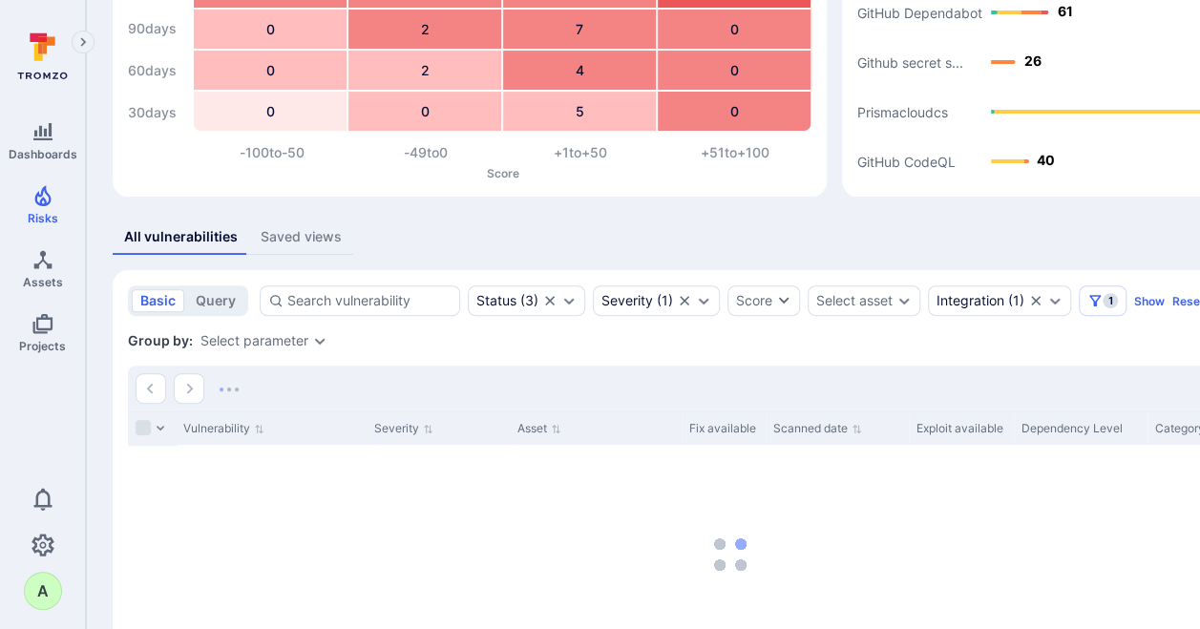
scroll to position [263, 0]
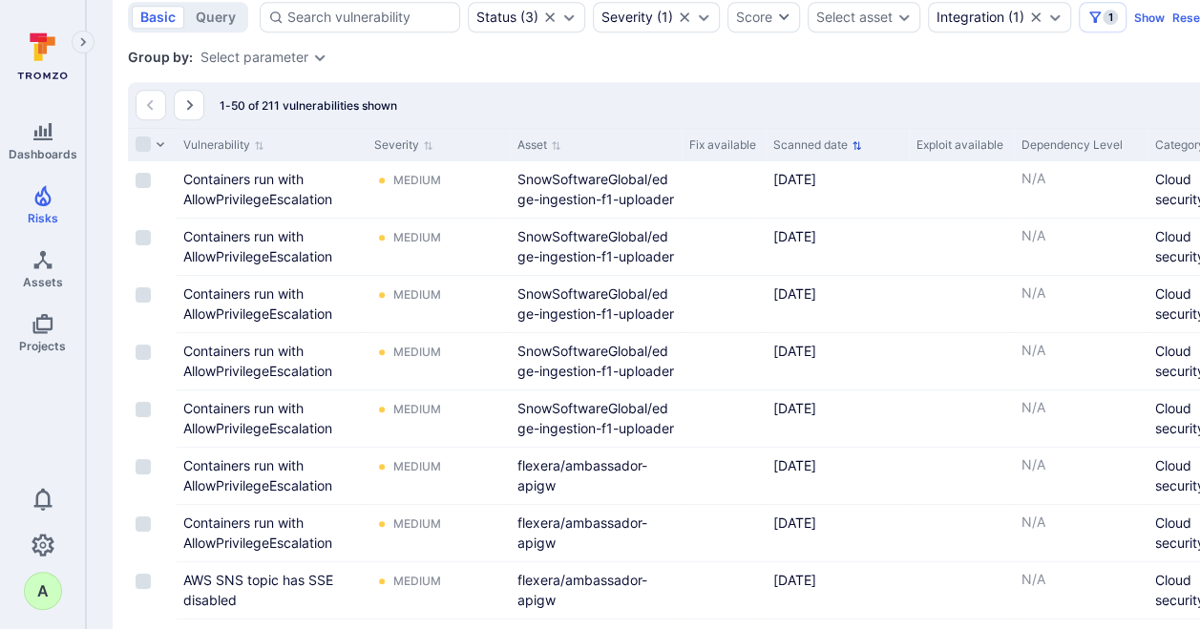
click at [852, 140] on icon "Sort by Scanned date" at bounding box center [857, 145] width 11 height 11
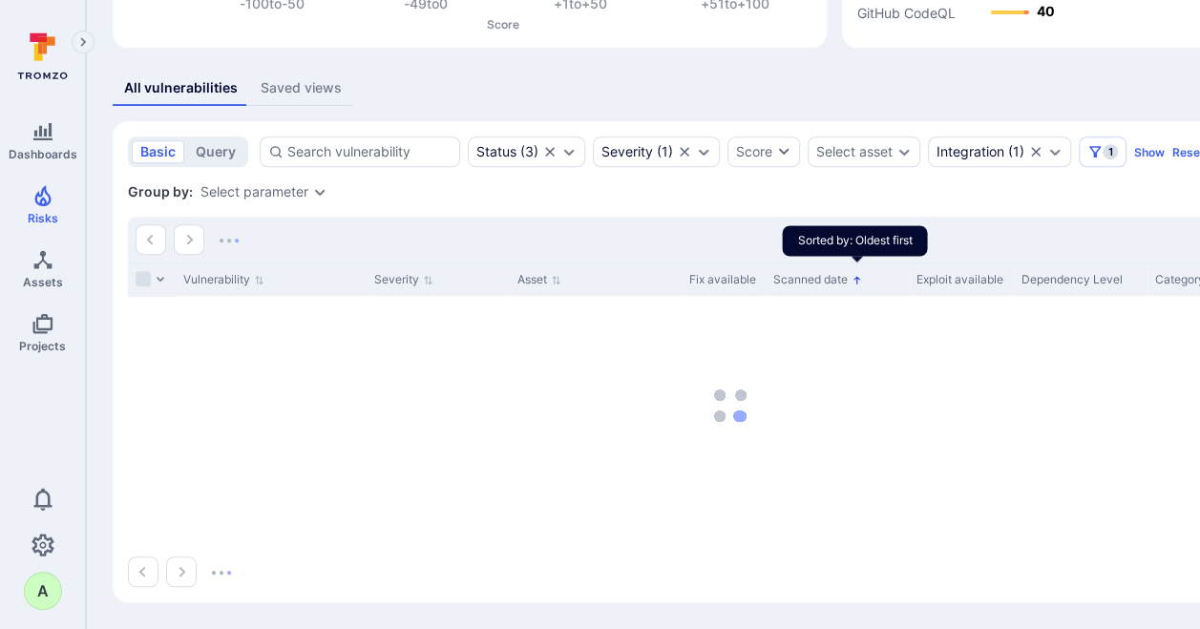
click at [857, 277] on icon "Sorted by: Oldest first" at bounding box center [856, 280] width 7 height 8
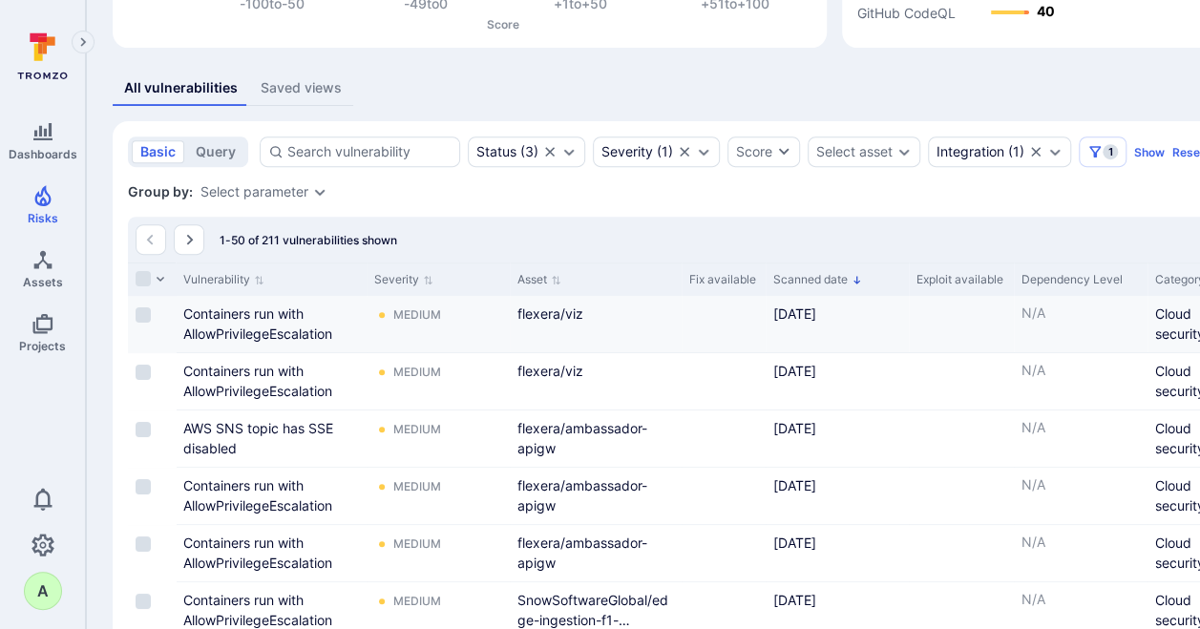
click at [142, 311] on input "Select row" at bounding box center [143, 314] width 15 height 15
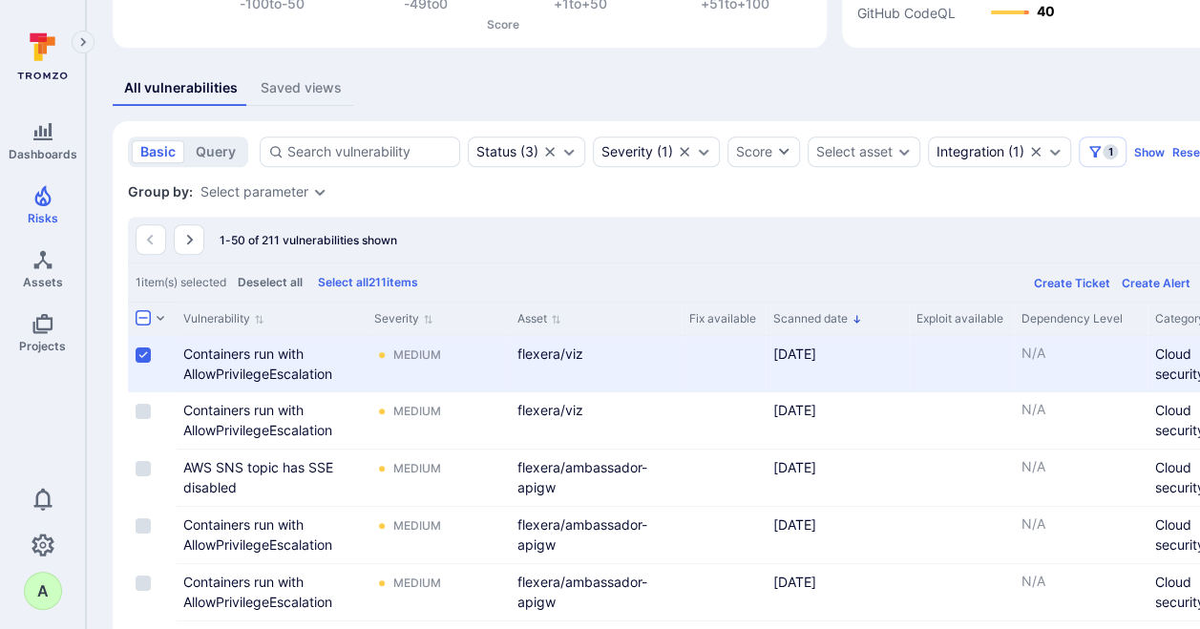
click at [143, 347] on input "Select row" at bounding box center [143, 354] width 15 height 15
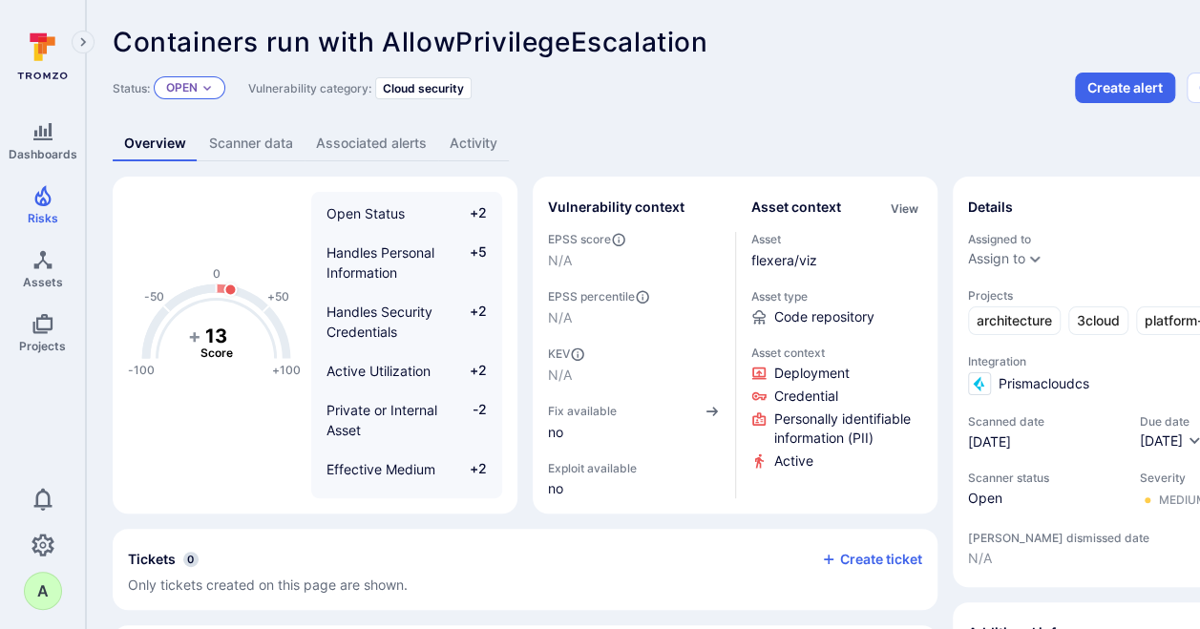
click at [197, 83] on p "Open" at bounding box center [182, 87] width 32 height 15
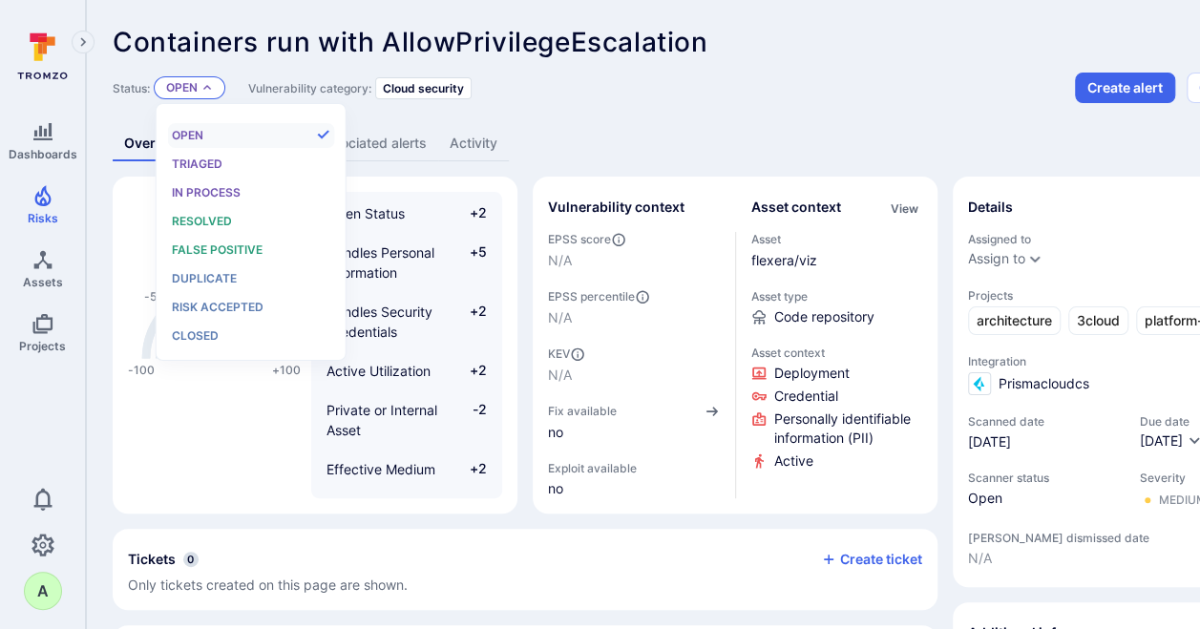
scroll to position [15, 0]
click at [205, 214] on span "Resolved" at bounding box center [202, 221] width 60 height 14
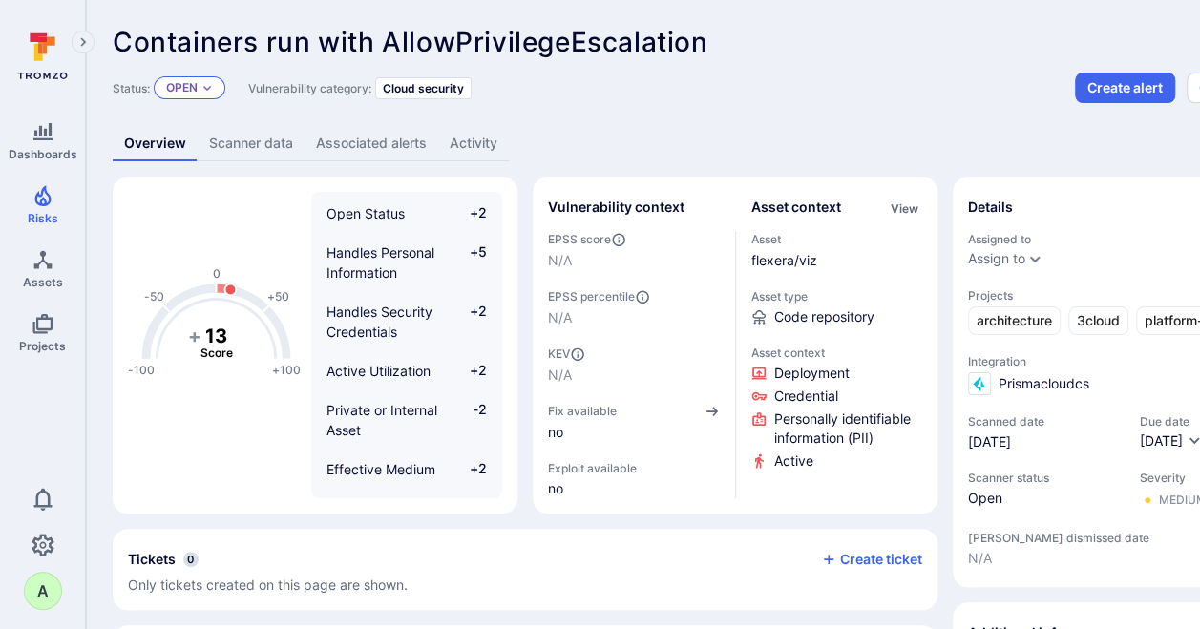
click at [198, 91] on p "Open" at bounding box center [182, 87] width 32 height 15
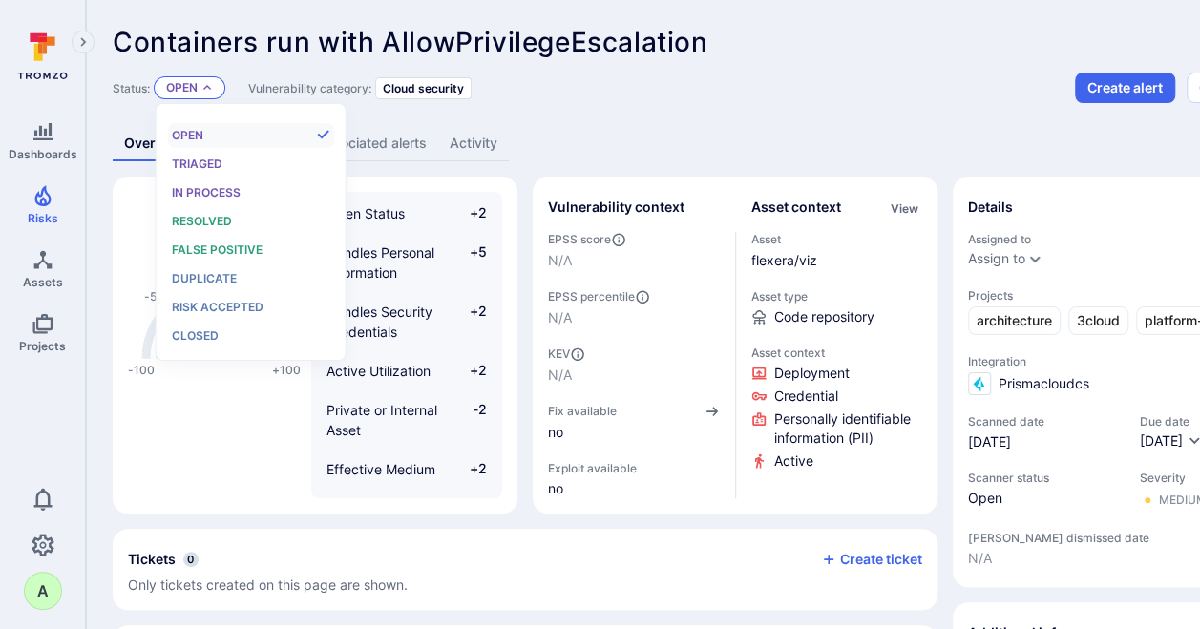
scroll to position [15, 0]
click at [199, 224] on span "Resolved" at bounding box center [202, 221] width 60 height 14
